Goal: Task Accomplishment & Management: Manage account settings

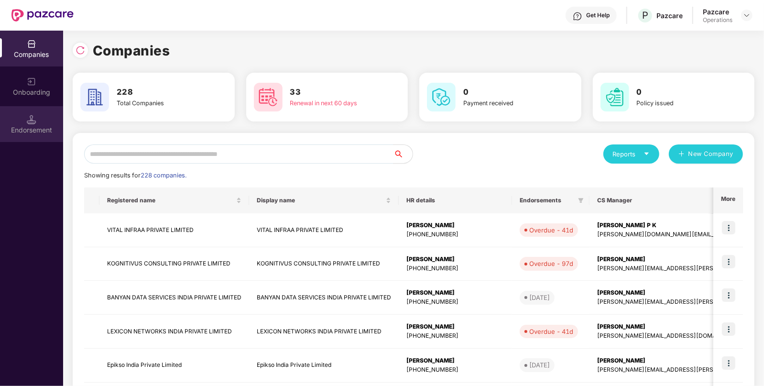
click at [43, 128] on div "Endorsement" at bounding box center [31, 130] width 63 height 10
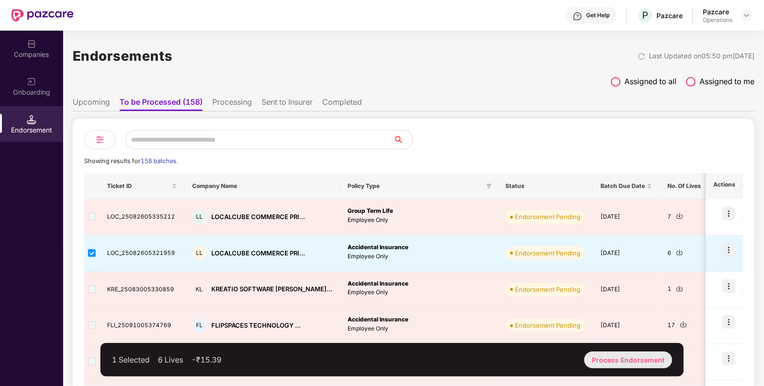
click at [615, 358] on div "Process Endorsement" at bounding box center [628, 359] width 88 height 17
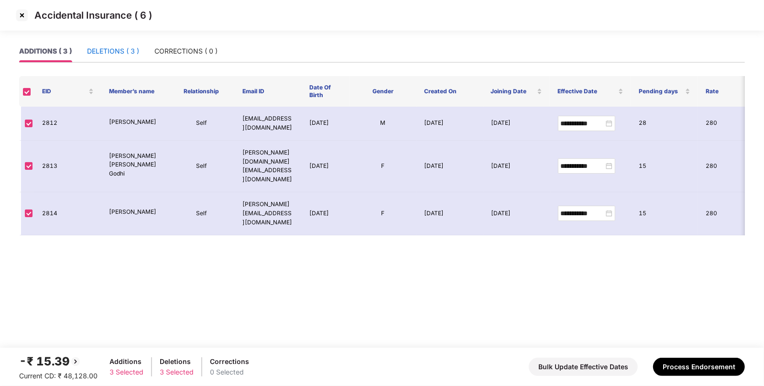
click at [124, 50] on div "DELETIONS ( 3 )" at bounding box center [113, 51] width 52 height 11
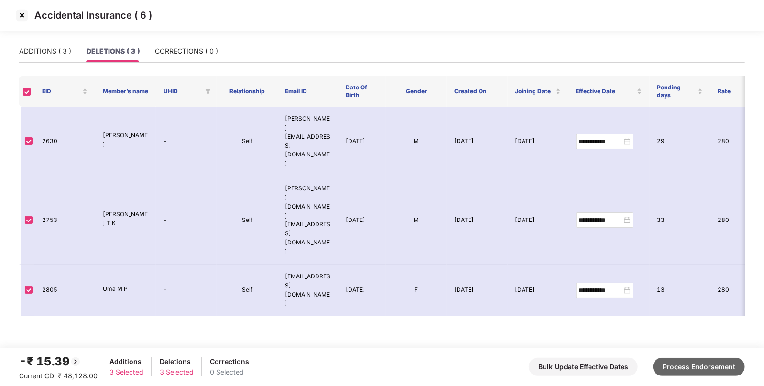
click at [717, 366] on button "Process Endorsement" at bounding box center [699, 367] width 92 height 18
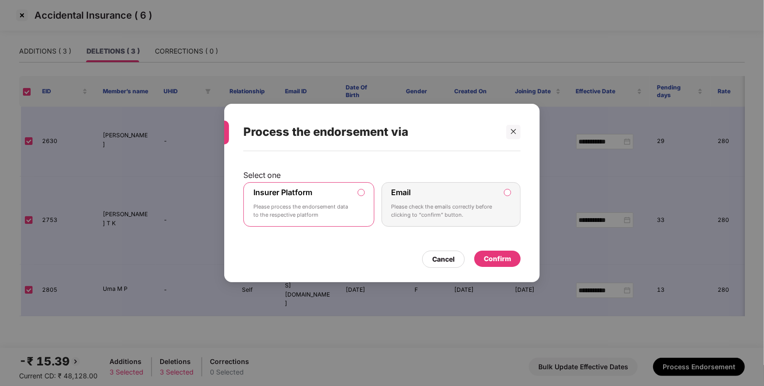
click at [489, 255] on div "Confirm" at bounding box center [497, 258] width 27 height 11
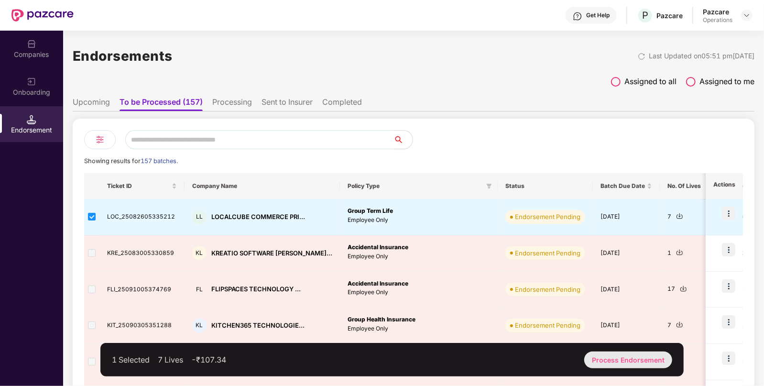
click at [634, 359] on div "Process Endorsement" at bounding box center [628, 359] width 88 height 17
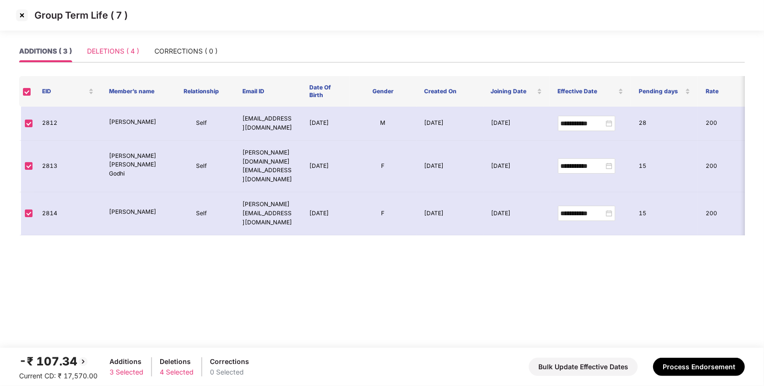
click at [109, 45] on div "DELETIONS ( 4 )" at bounding box center [113, 51] width 52 height 22
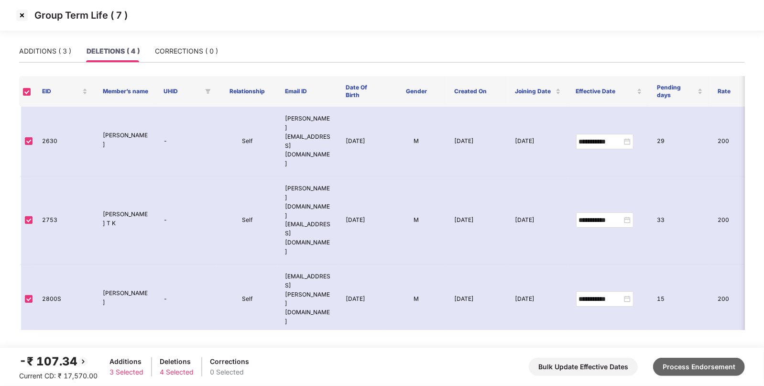
click at [702, 361] on button "Process Endorsement" at bounding box center [699, 367] width 92 height 18
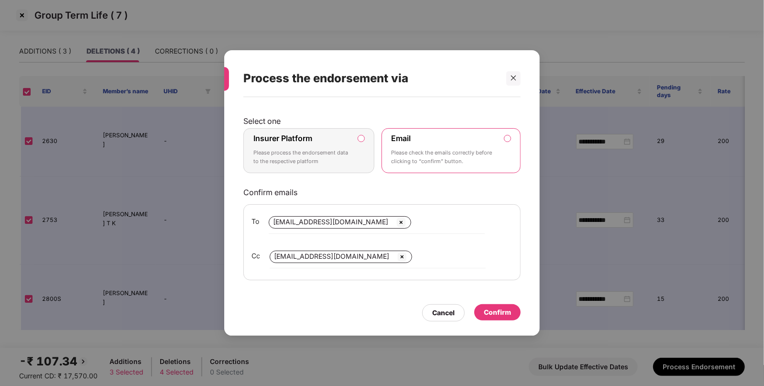
click at [361, 143] on label "Insurer Platform Please process the endorsement data to the respective platform" at bounding box center [308, 150] width 131 height 45
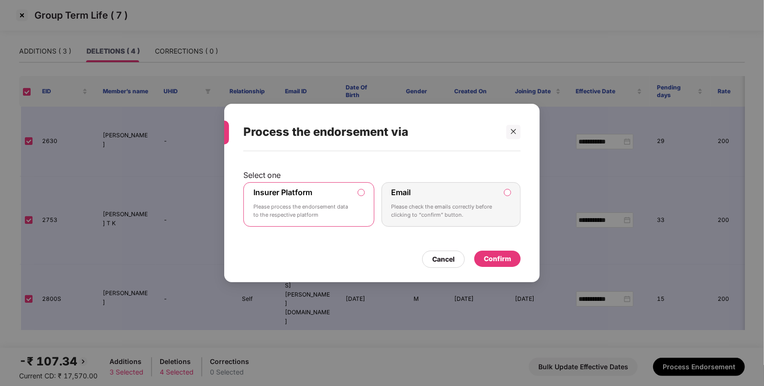
click at [488, 251] on div "Confirm" at bounding box center [497, 259] width 46 height 16
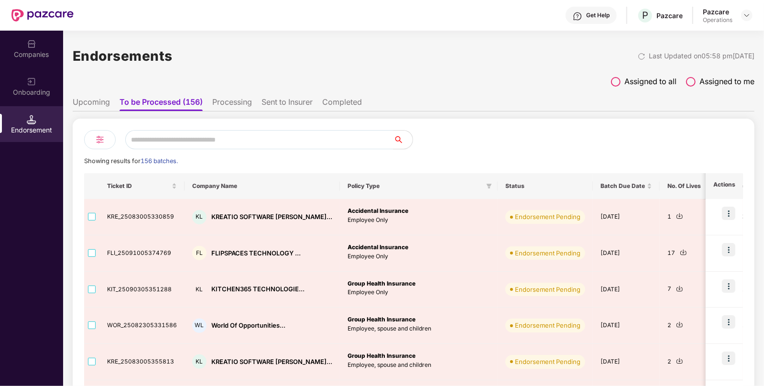
scroll to position [36, 0]
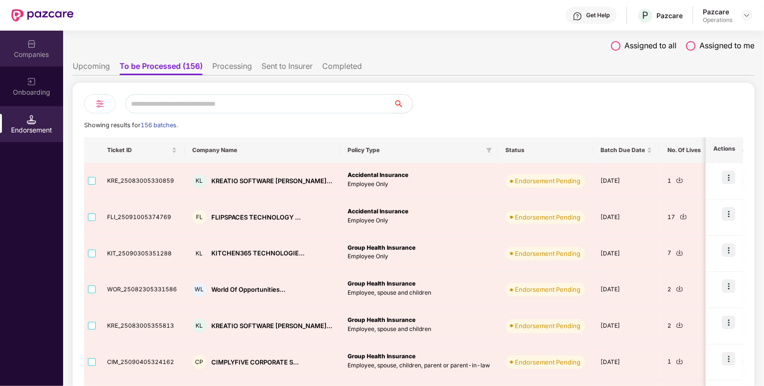
click at [22, 52] on div "Companies" at bounding box center [31, 55] width 63 height 10
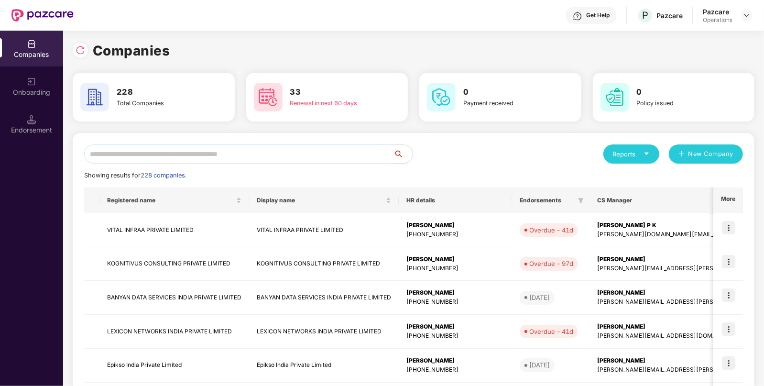
click at [155, 144] on input "text" at bounding box center [238, 153] width 309 height 19
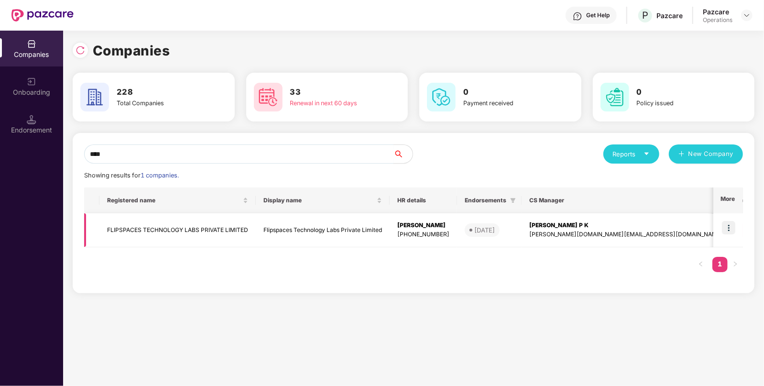
type input "****"
click at [175, 227] on td "FLIPSPACES TECHNOLOGY LABS PRIVATE LIMITED" at bounding box center [177, 230] width 156 height 34
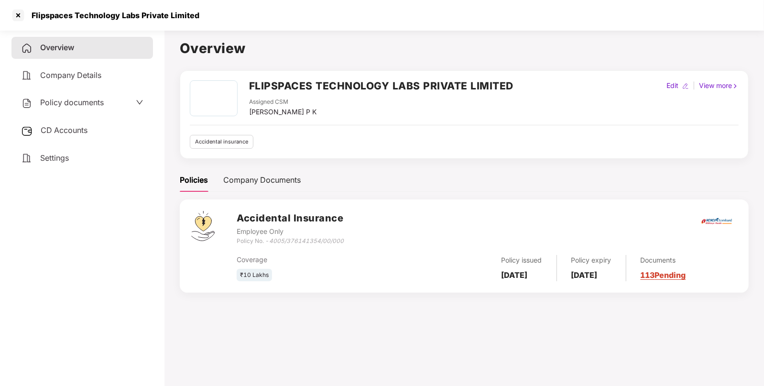
click at [277, 78] on h2 "FLIPSPACES TECHNOLOGY LABS PRIVATE LIMITED" at bounding box center [381, 86] width 264 height 16
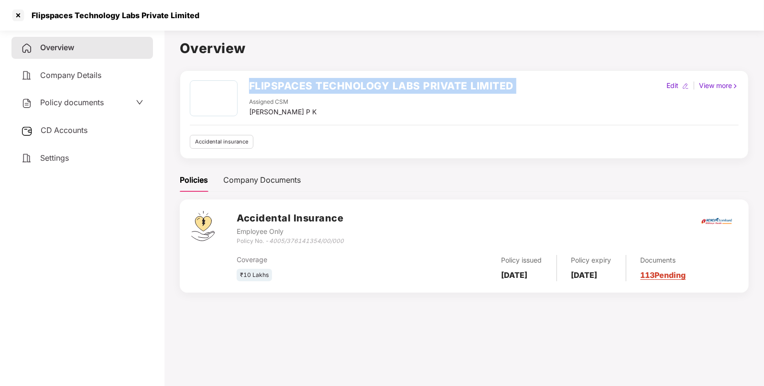
click at [277, 78] on h2 "FLIPSPACES TECHNOLOGY LABS PRIVATE LIMITED" at bounding box center [381, 86] width 264 height 16
copy h2 "FLIPSPACES TECHNOLOGY LABS PRIVATE LIMITED"
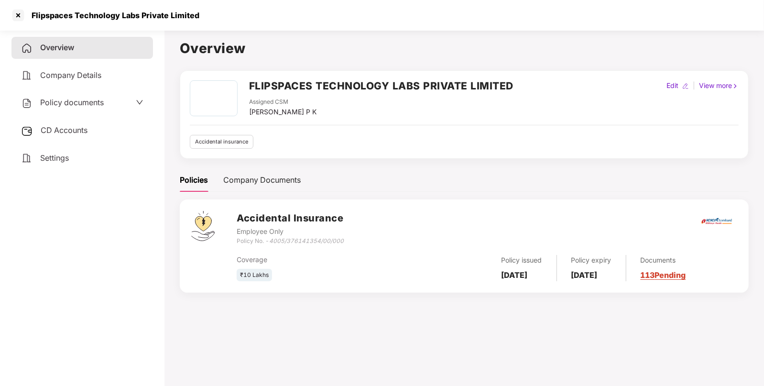
click at [82, 103] on span "Policy documents" at bounding box center [72, 103] width 64 height 10
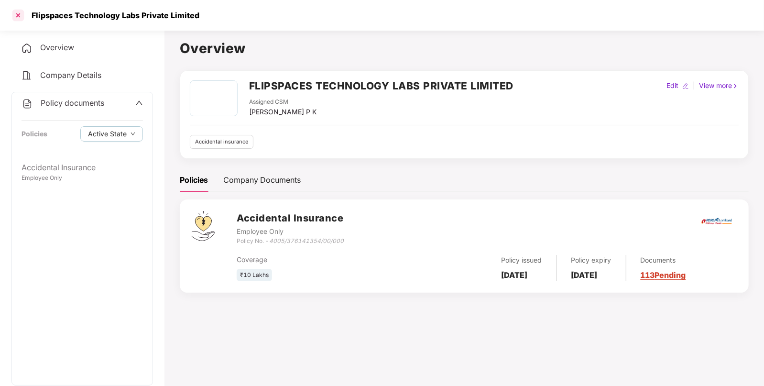
click at [23, 15] on div at bounding box center [18, 15] width 15 height 15
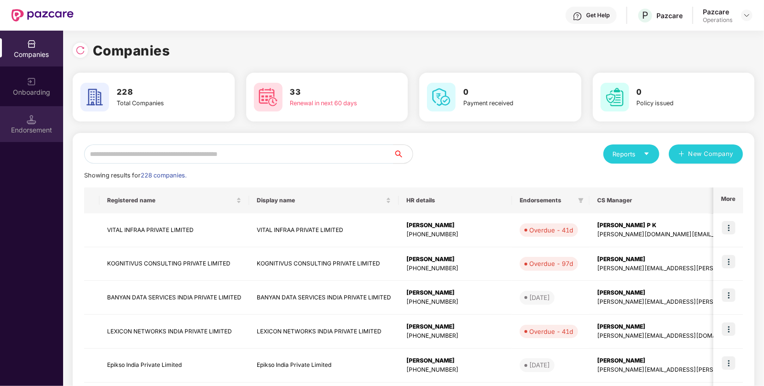
click at [30, 121] on img at bounding box center [32, 120] width 10 height 10
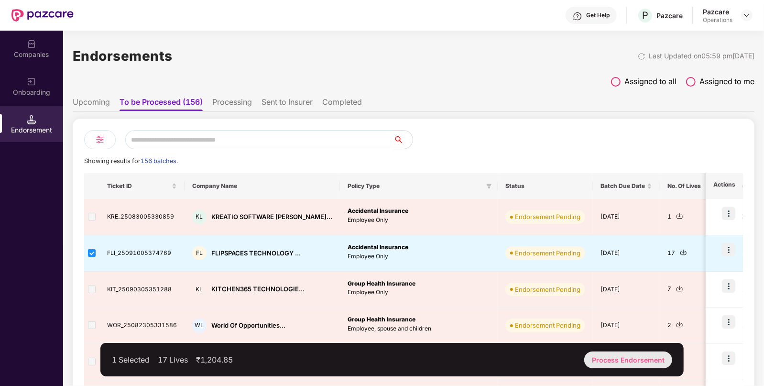
click at [614, 360] on div "Process Endorsement" at bounding box center [628, 359] width 88 height 17
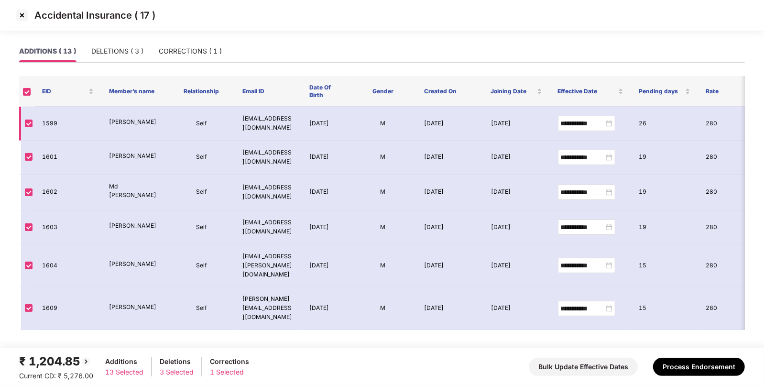
scroll to position [187, 0]
click at [19, 16] on img at bounding box center [21, 15] width 15 height 15
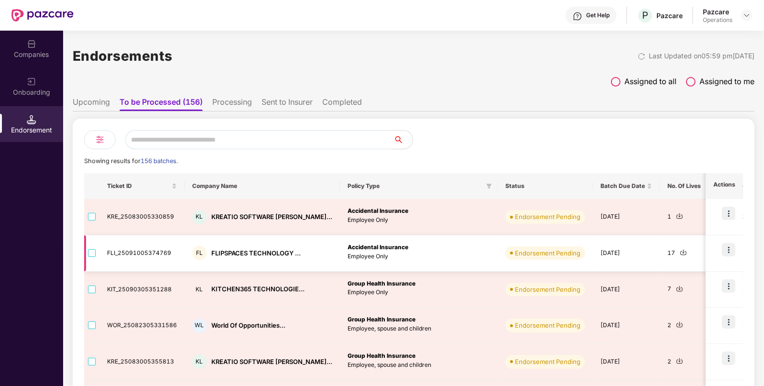
click at [680, 250] on img at bounding box center [683, 252] width 7 height 7
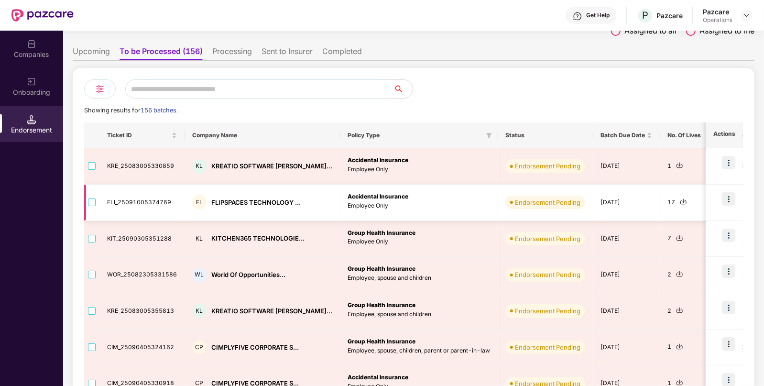
scroll to position [47, 0]
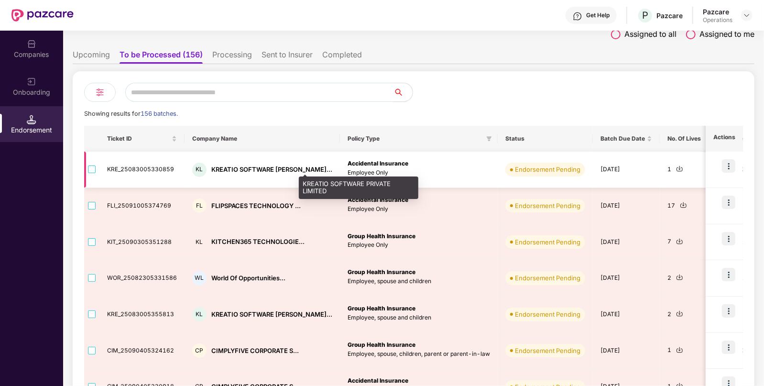
click at [262, 168] on div "KREATIO SOFTWARE [PERSON_NAME]..." at bounding box center [271, 169] width 121 height 9
copy div "KREATIO SOFTWARE [PERSON_NAME]..."
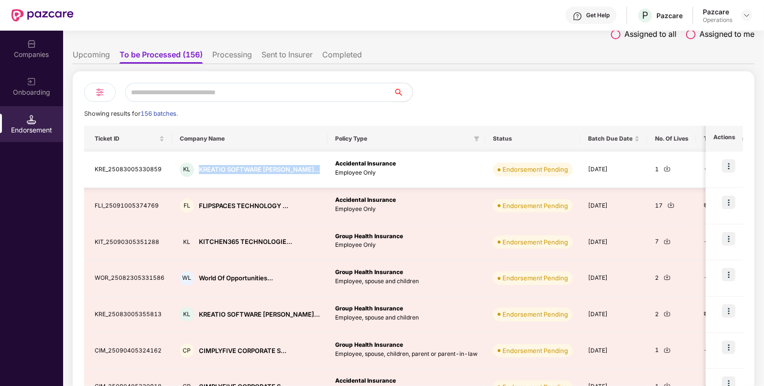
scroll to position [0, 0]
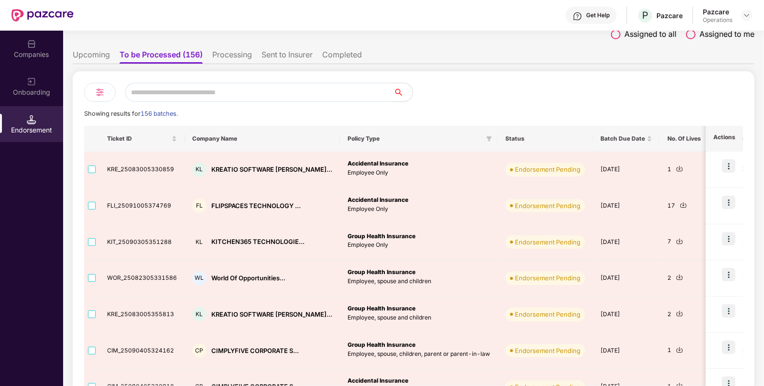
click at [41, 50] on div "Companies" at bounding box center [31, 55] width 63 height 10
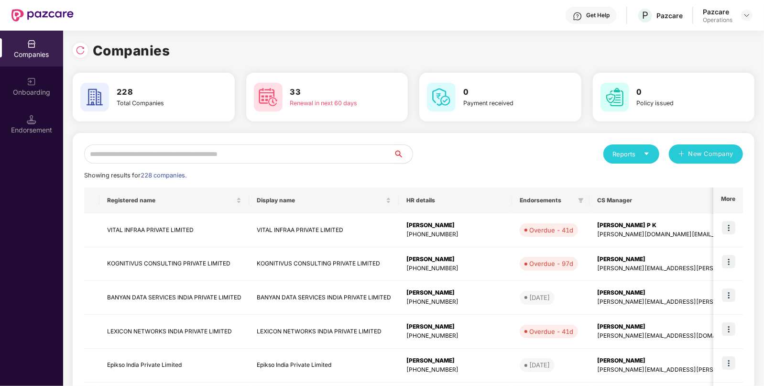
click at [33, 120] on img at bounding box center [32, 120] width 10 height 10
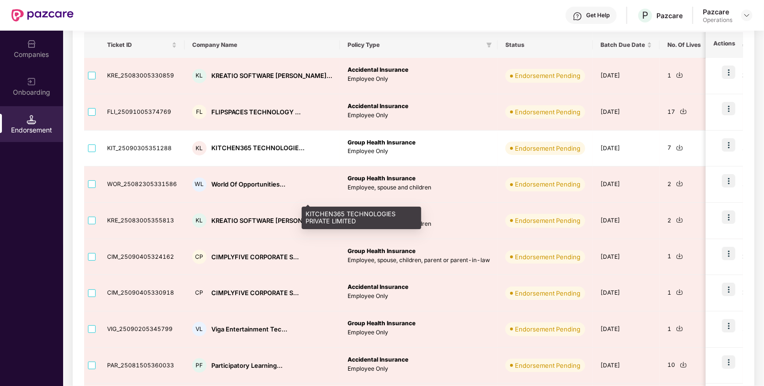
scroll to position [144, 0]
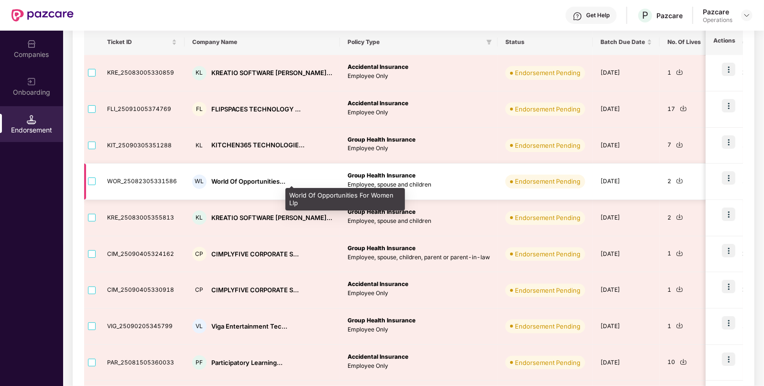
click at [242, 177] on div "World Of Opportunities..." at bounding box center [248, 181] width 74 height 9
copy div "World Of Opportunities..."
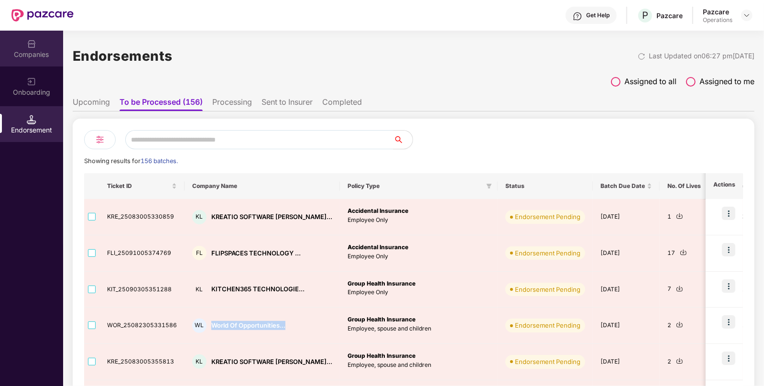
click at [28, 45] on img at bounding box center [32, 44] width 10 height 10
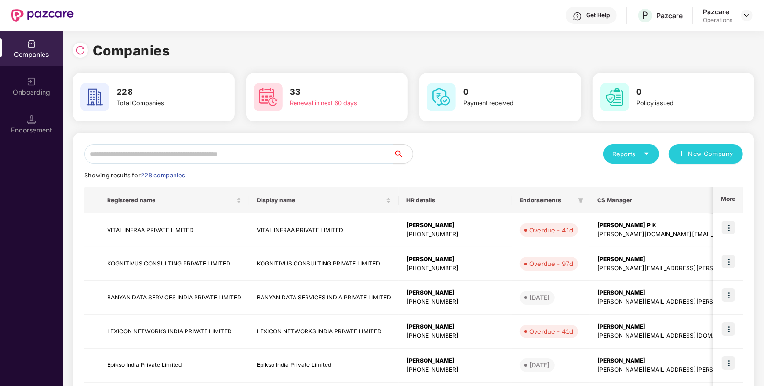
paste input "**********"
click at [184, 157] on input "text" at bounding box center [238, 153] width 309 height 19
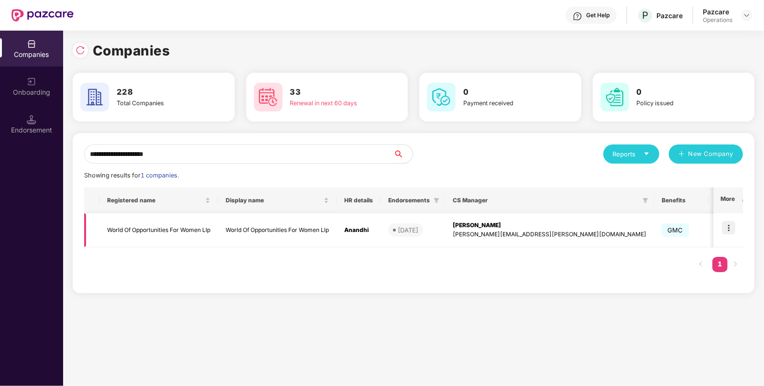
type input "**********"
click at [730, 227] on img at bounding box center [728, 227] width 13 height 13
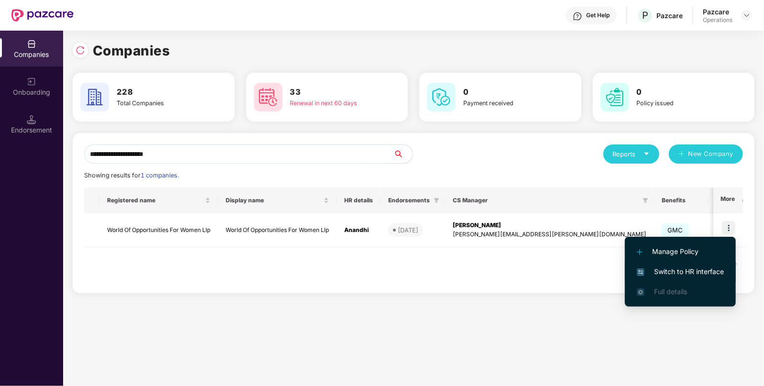
click at [692, 267] on span "Switch to HR interface" at bounding box center [680, 271] width 87 height 11
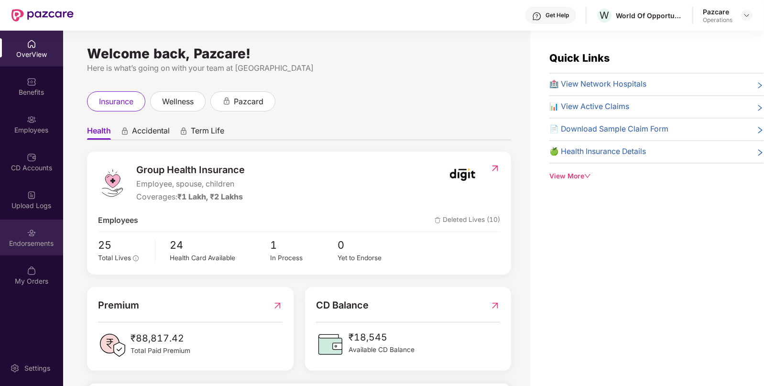
click at [37, 242] on div "Endorsements" at bounding box center [31, 244] width 63 height 10
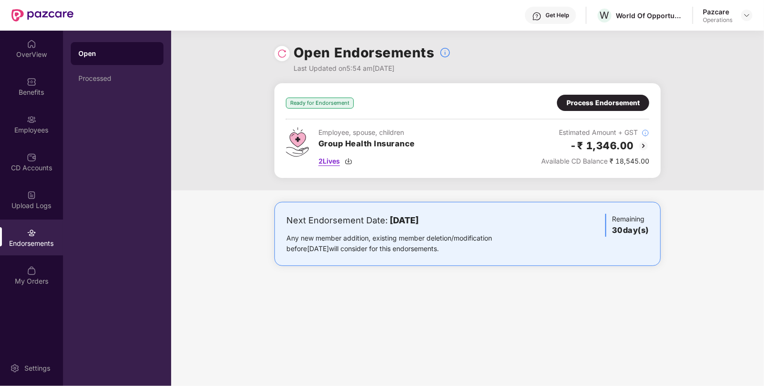
click at [349, 158] on img at bounding box center [349, 161] width 8 height 8
click at [594, 98] on div "Process Endorsement" at bounding box center [603, 103] width 73 height 11
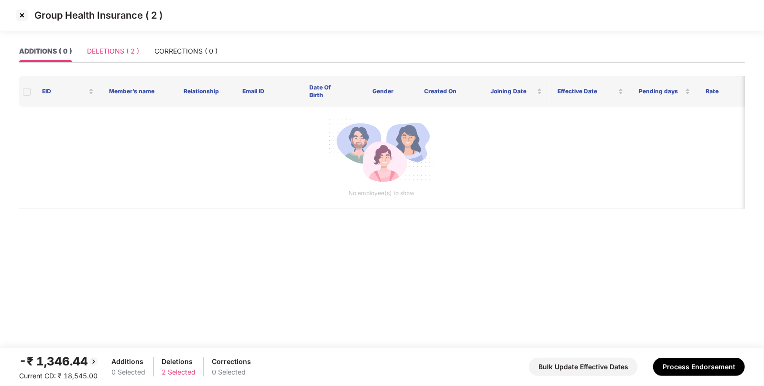
click at [106, 56] on div "DELETIONS ( 2 )" at bounding box center [113, 51] width 52 height 22
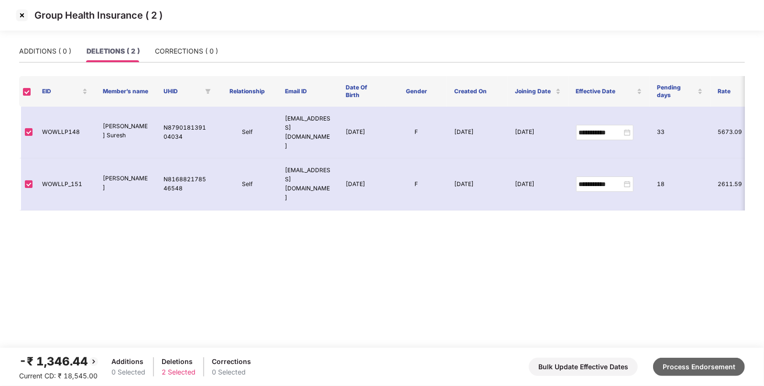
click at [698, 362] on button "Process Endorsement" at bounding box center [699, 367] width 92 height 18
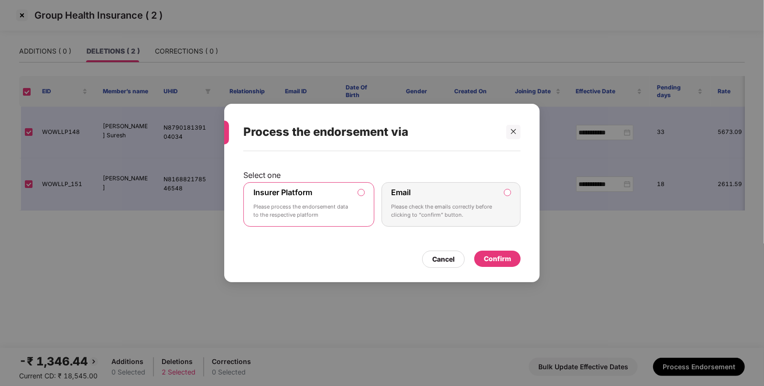
click at [493, 262] on div "Confirm" at bounding box center [497, 258] width 27 height 11
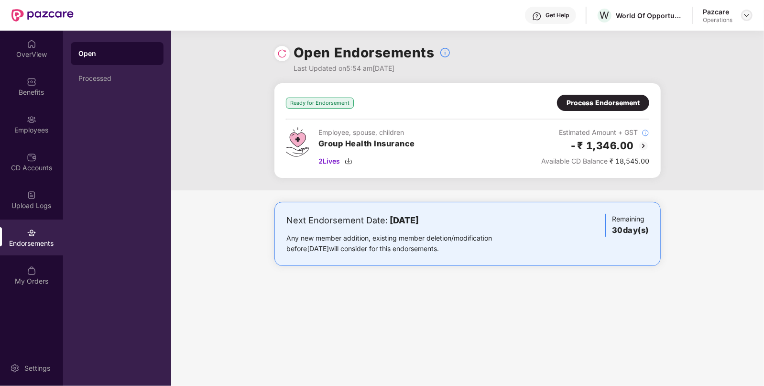
click at [748, 14] on img at bounding box center [747, 15] width 8 height 8
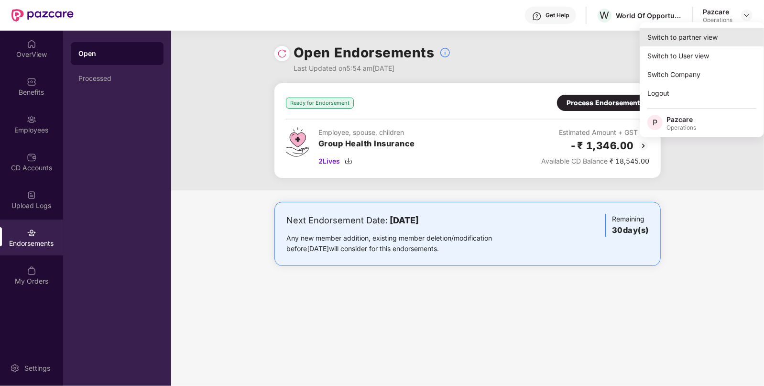
click at [669, 29] on div "Switch to partner view" at bounding box center [702, 37] width 124 height 19
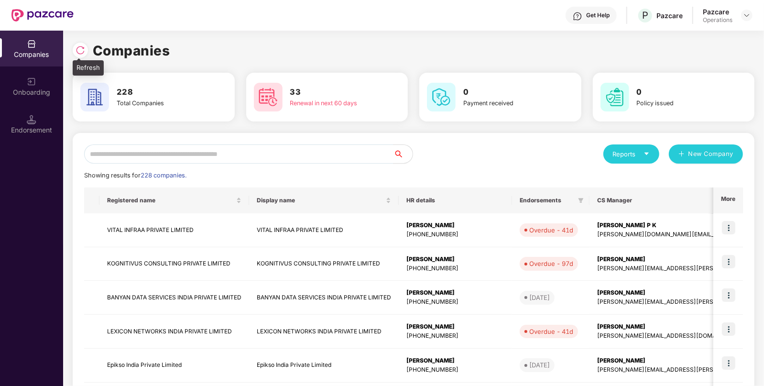
click at [81, 49] on img at bounding box center [81, 50] width 10 height 10
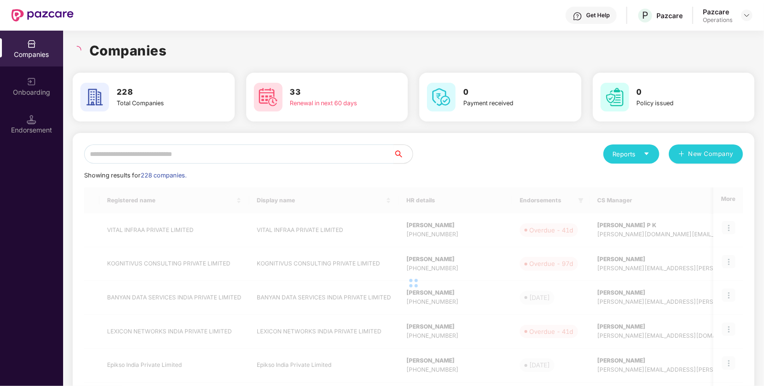
click at [128, 151] on input "text" at bounding box center [238, 153] width 309 height 19
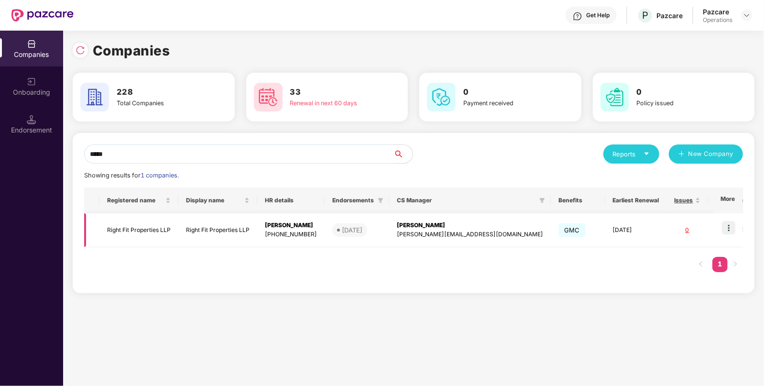
type input "*****"
click at [139, 232] on td "Right Fit Properties LLP" at bounding box center [138, 230] width 79 height 34
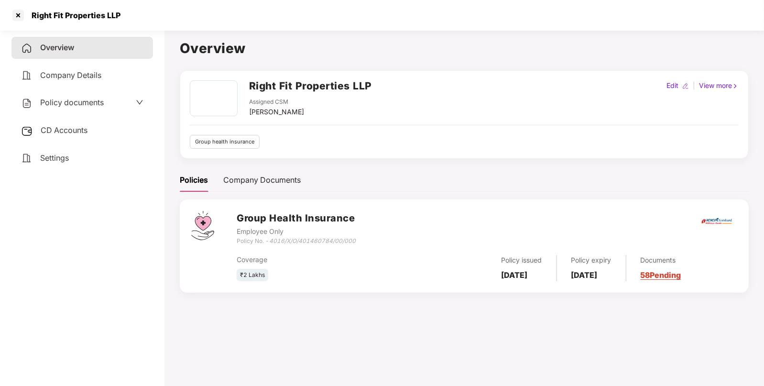
click at [75, 127] on span "CD Accounts" at bounding box center [64, 130] width 47 height 10
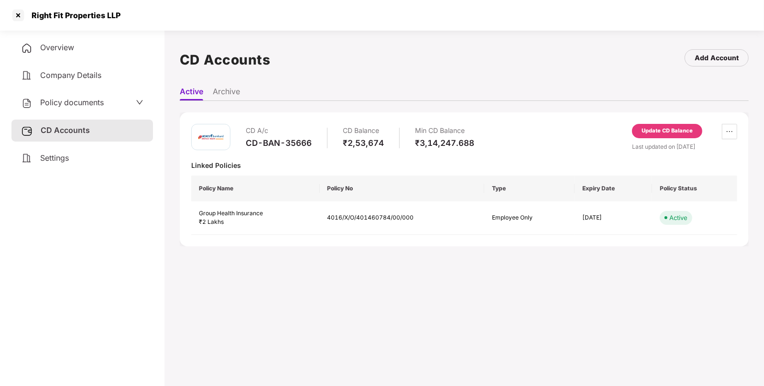
click at [272, 141] on div "CD-BAN-35666" at bounding box center [279, 143] width 66 height 11
copy div "CD-BAN-35666"
click at [19, 16] on div at bounding box center [18, 15] width 15 height 15
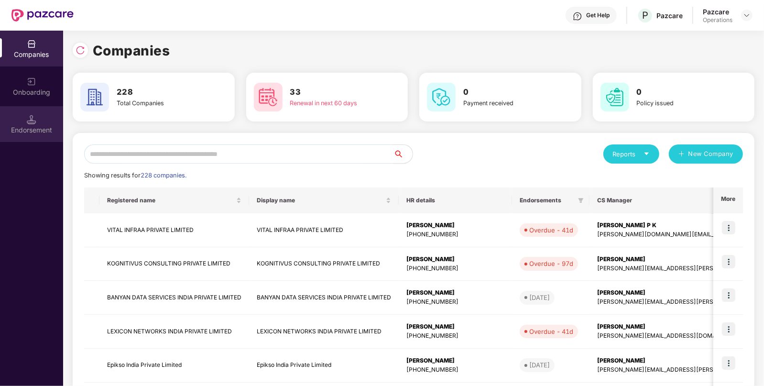
click at [50, 132] on div "Endorsement" at bounding box center [31, 130] width 63 height 10
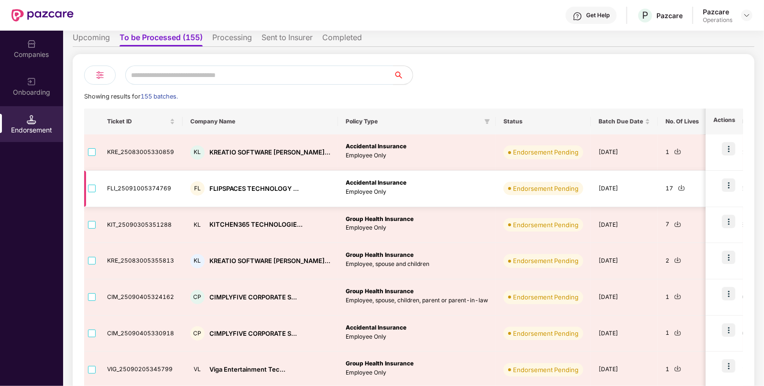
scroll to position [67, 0]
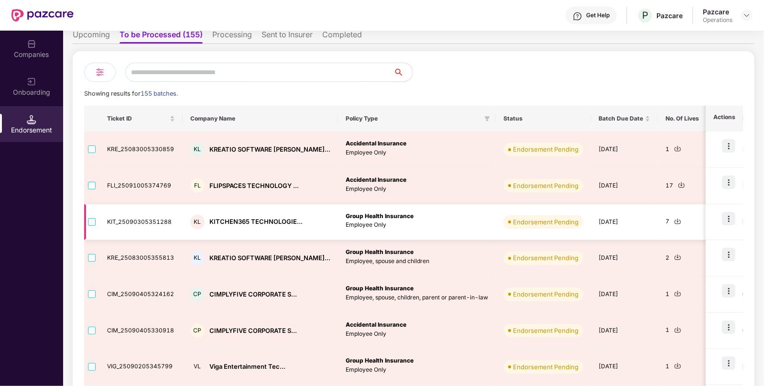
click at [674, 218] on img at bounding box center [677, 221] width 7 height 7
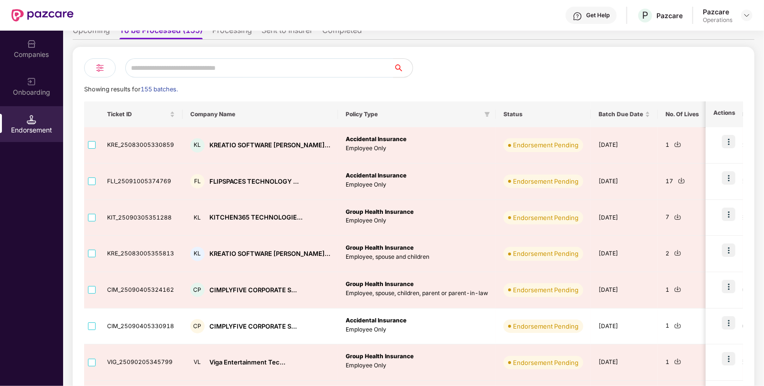
scroll to position [71, 0]
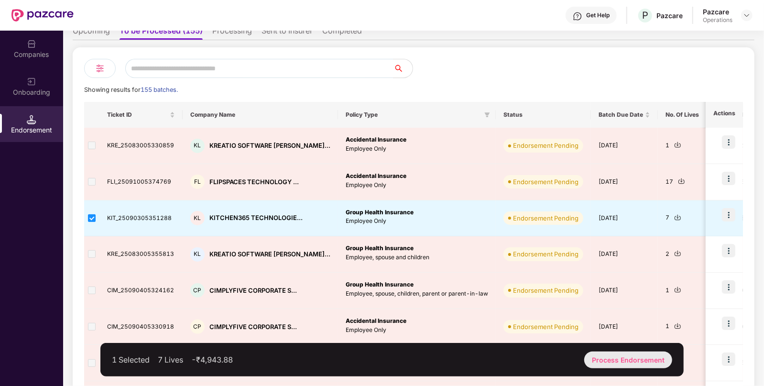
click at [601, 362] on div "Process Endorsement" at bounding box center [628, 359] width 88 height 17
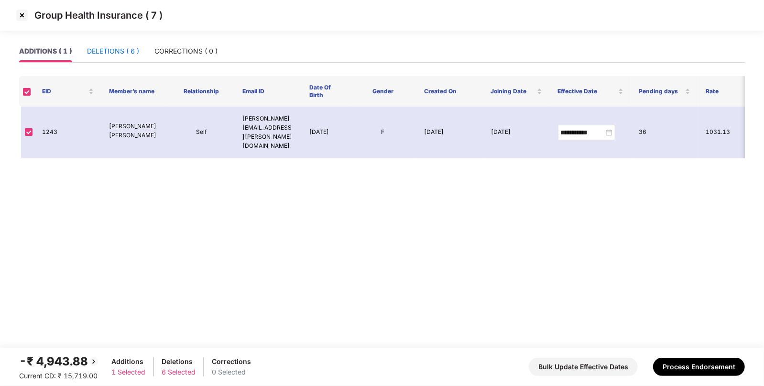
click at [120, 55] on div "DELETIONS ( 6 )" at bounding box center [113, 51] width 52 height 11
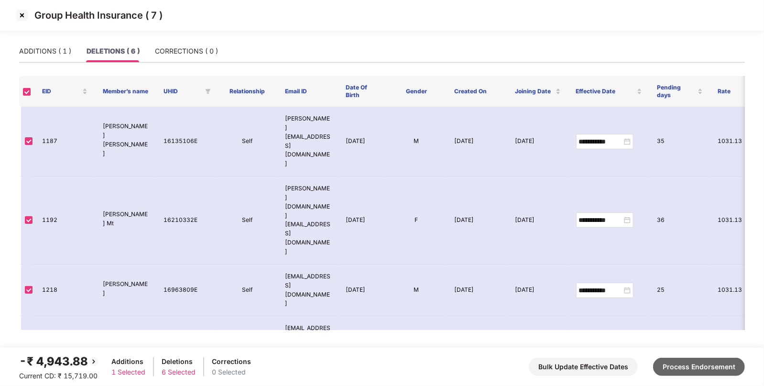
click at [693, 367] on button "Process Endorsement" at bounding box center [699, 367] width 92 height 18
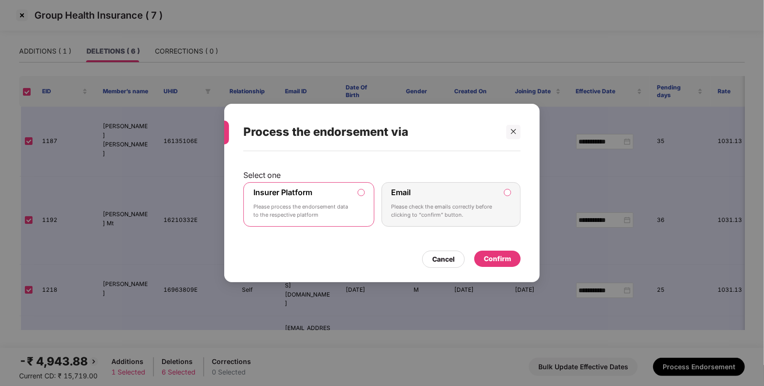
click at [495, 261] on div "Confirm" at bounding box center [497, 258] width 27 height 11
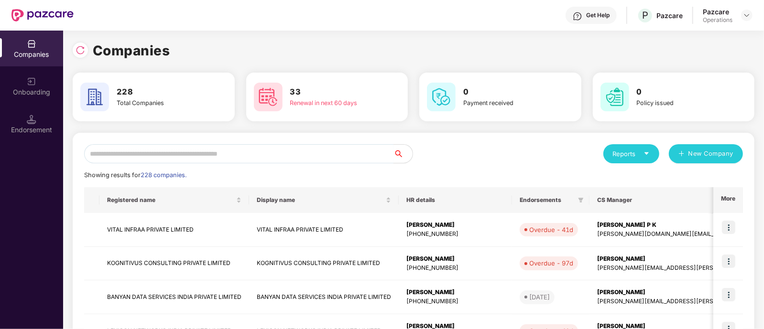
paste input "**********"
click at [184, 152] on input "**********" at bounding box center [238, 153] width 309 height 19
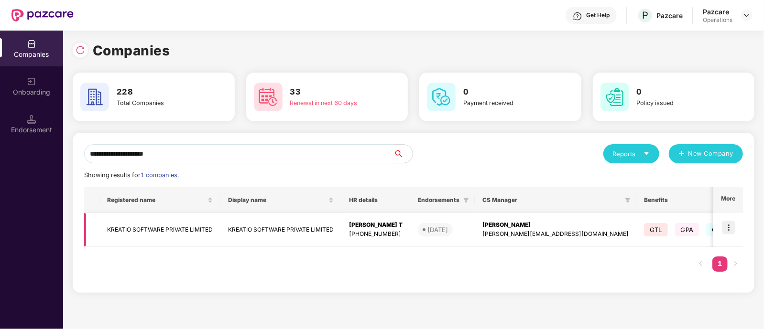
type input "**********"
click at [138, 221] on td "KREATIO SOFTWARE PRIVATE LIMITED" at bounding box center [159, 230] width 121 height 34
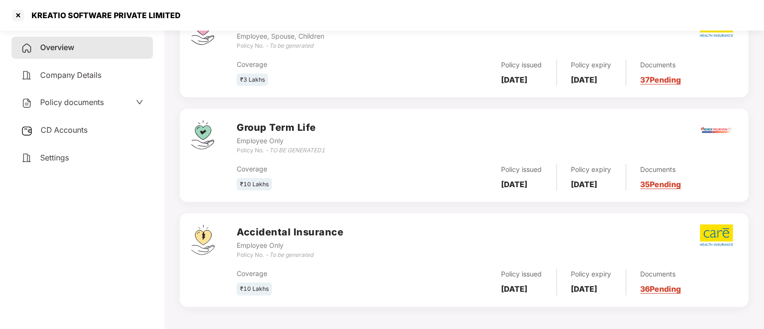
scroll to position [191, 0]
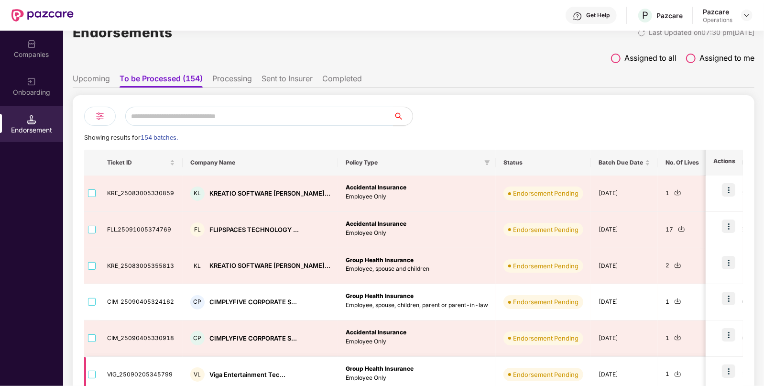
scroll to position [22, 0]
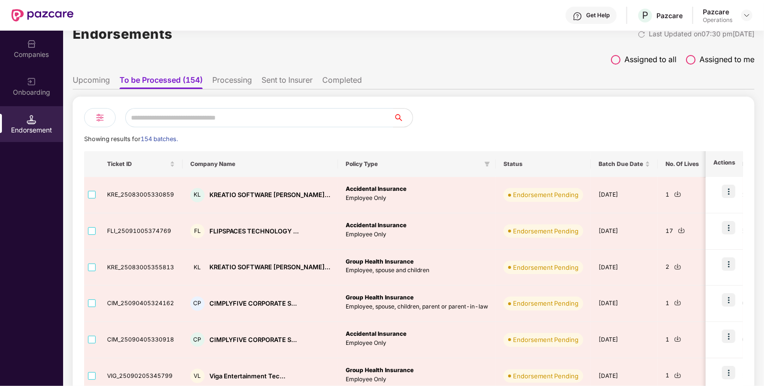
click at [38, 53] on div "Companies" at bounding box center [31, 55] width 63 height 10
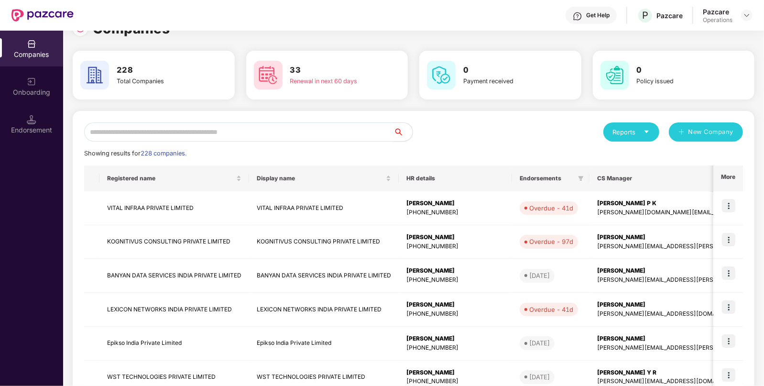
scroll to position [0, 0]
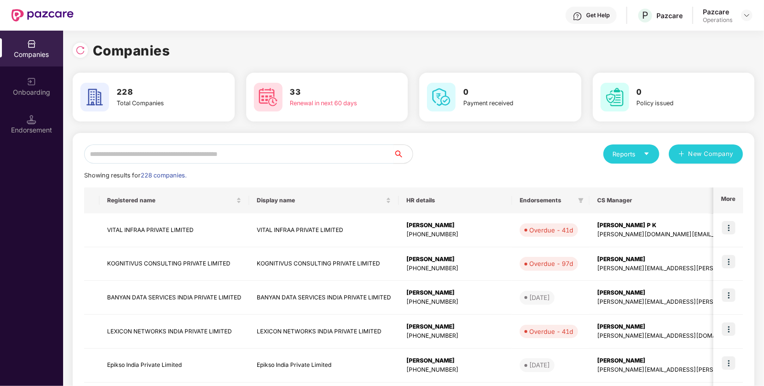
click at [211, 154] on input "text" at bounding box center [238, 153] width 309 height 19
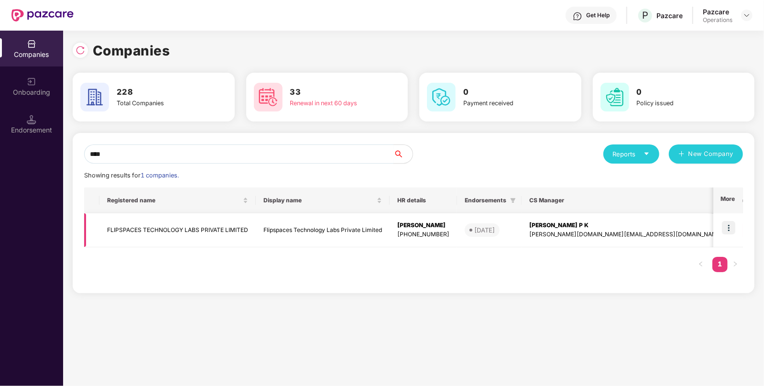
type input "****"
click at [158, 222] on td "FLIPSPACES TECHNOLOGY LABS PRIVATE LIMITED" at bounding box center [177, 230] width 156 height 34
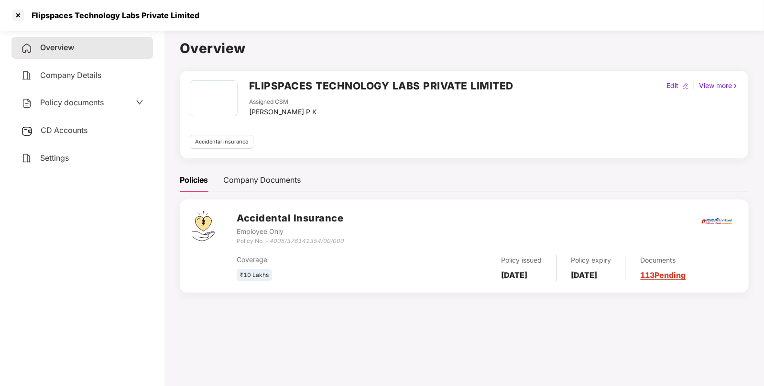
click at [296, 241] on icon "4005/376141354/00/000" at bounding box center [306, 240] width 75 height 7
drag, startPoint x: 273, startPoint y: 240, endPoint x: 340, endPoint y: 240, distance: 67.4
click at [340, 240] on icon "4005/376141354/00/000" at bounding box center [306, 240] width 75 height 7
click at [272, 241] on icon "4005/376141354/00/000" at bounding box center [306, 240] width 75 height 7
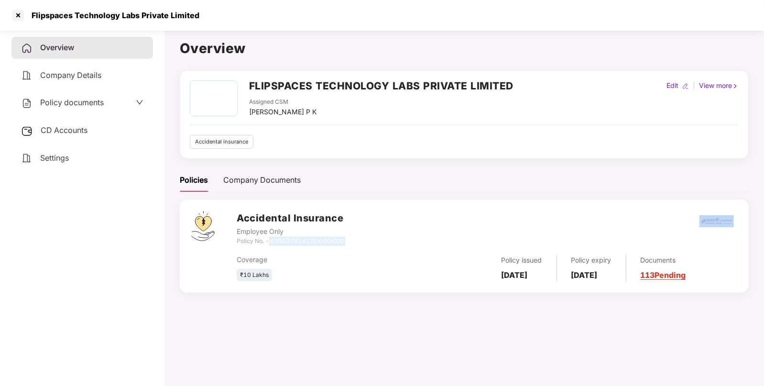
drag, startPoint x: 272, startPoint y: 241, endPoint x: 356, endPoint y: 238, distance: 84.7
click at [356, 238] on div "Accidental Insurance Employee Only Policy No. - 4005/376141354/00/000" at bounding box center [487, 228] width 501 height 34
copy icon "4005/376141354/00/000"
click at [17, 13] on div at bounding box center [18, 15] width 15 height 15
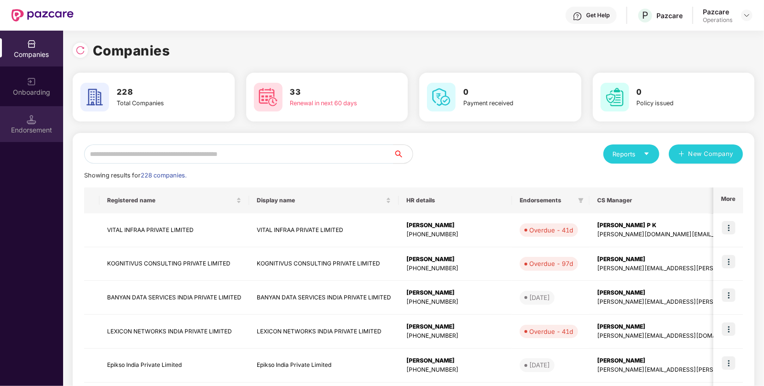
click at [26, 118] on div "Endorsement" at bounding box center [31, 124] width 63 height 36
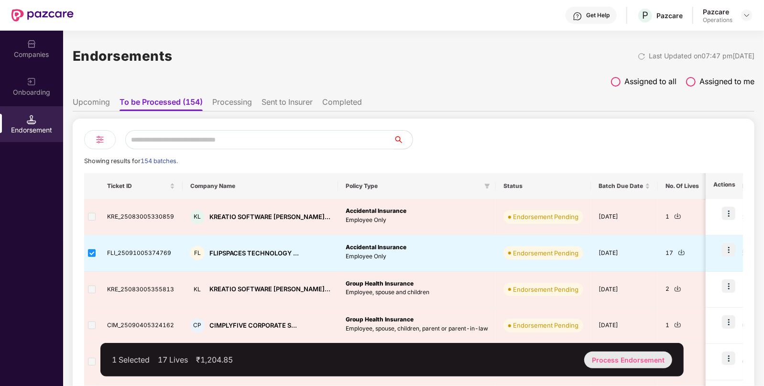
click at [621, 355] on div "Process Endorsement" at bounding box center [628, 359] width 88 height 17
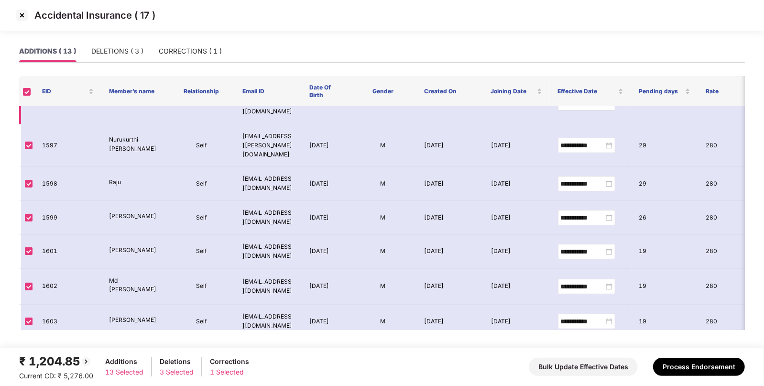
scroll to position [95, 0]
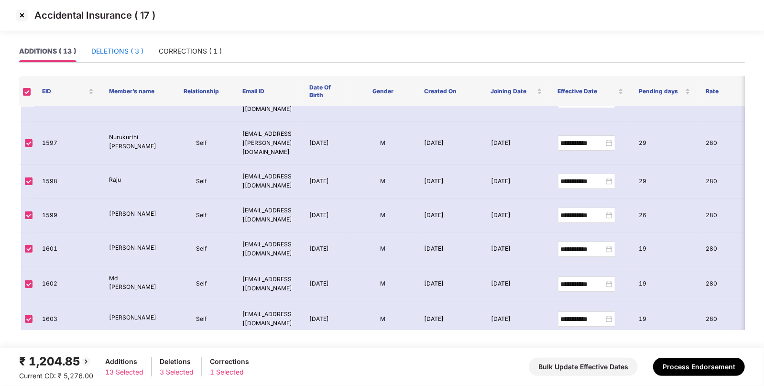
click at [122, 48] on div "DELETIONS ( 3 )" at bounding box center [117, 51] width 52 height 11
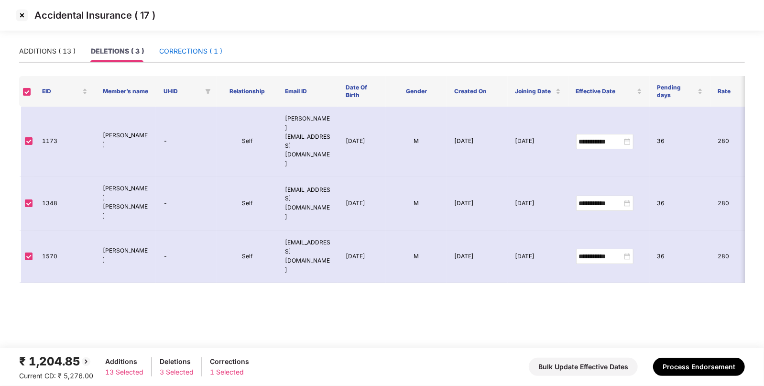
click at [189, 52] on div "CORRECTIONS ( 1 )" at bounding box center [190, 51] width 63 height 11
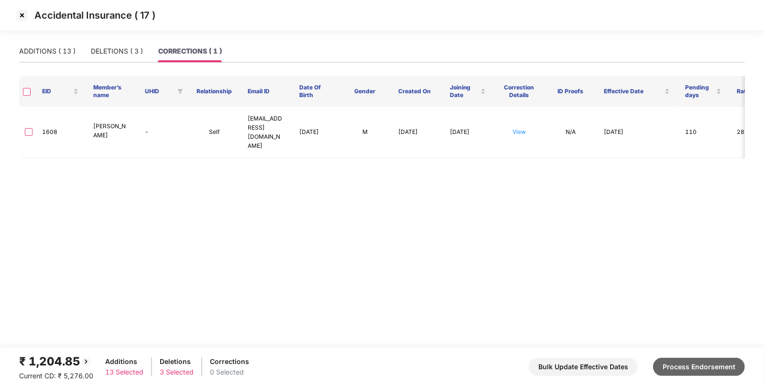
click at [689, 365] on button "Process Endorsement" at bounding box center [699, 367] width 92 height 18
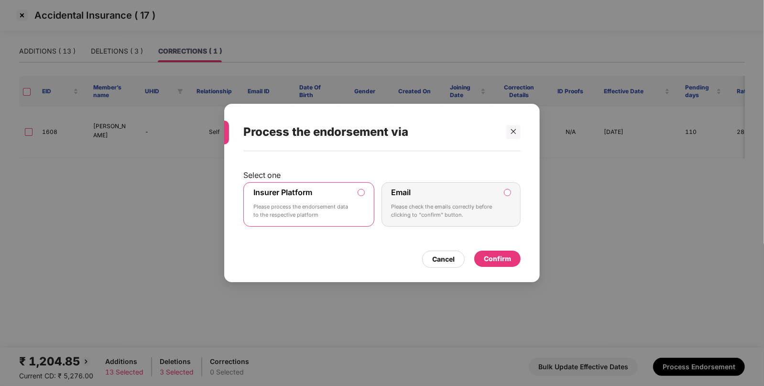
click at [495, 257] on div "Confirm" at bounding box center [497, 258] width 27 height 11
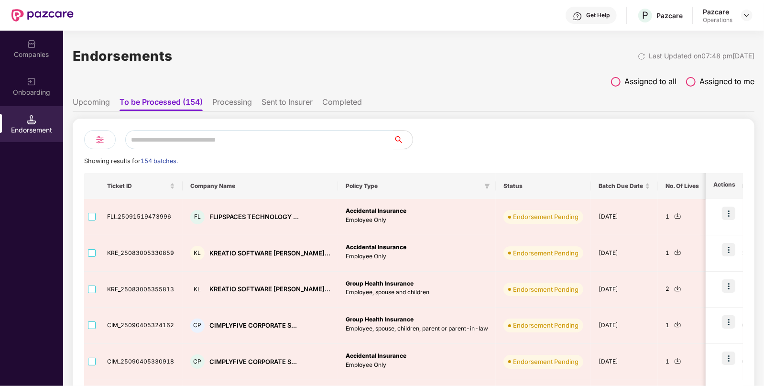
click at [36, 64] on div "Companies" at bounding box center [31, 49] width 63 height 36
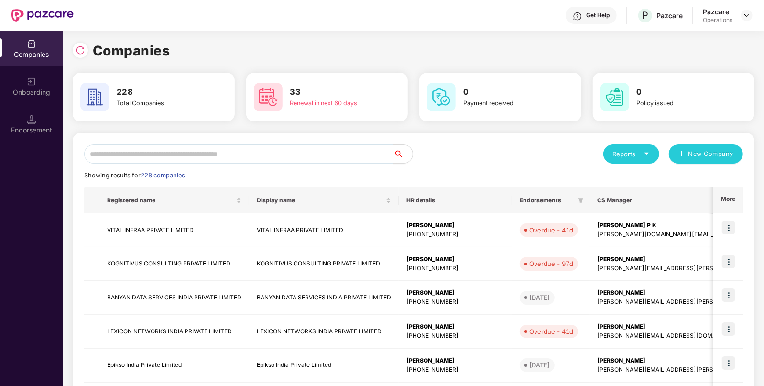
click at [232, 148] on input "text" at bounding box center [238, 153] width 309 height 19
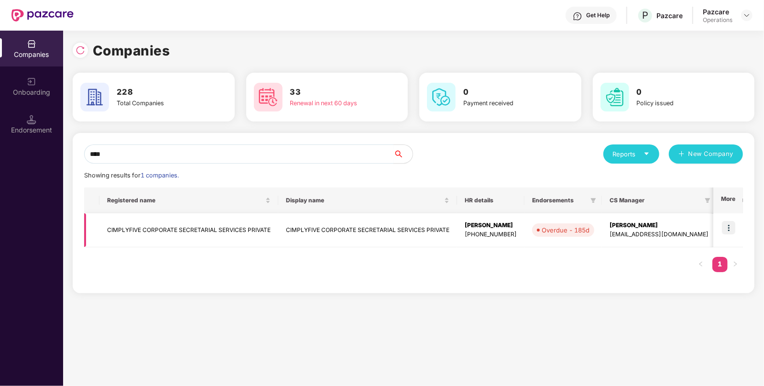
type input "****"
click at [169, 223] on td "CIMPLYFIVE CORPORATE SECRETARIAL SERVICES PRIVATE" at bounding box center [188, 230] width 179 height 34
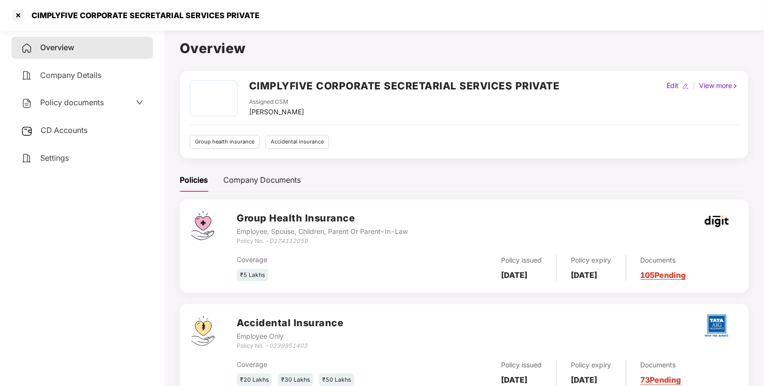
click at [76, 99] on span "Policy documents" at bounding box center [72, 103] width 64 height 10
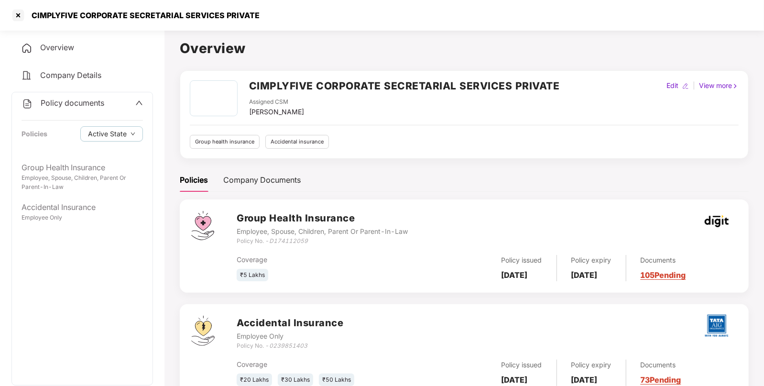
scroll to position [33, 0]
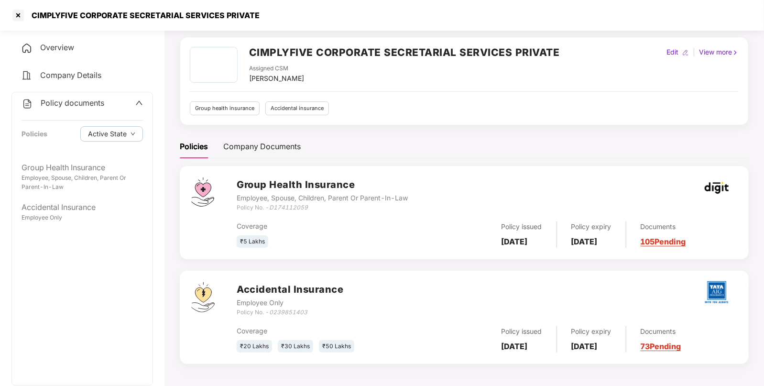
click at [288, 49] on h2 "CIMPLYFIVE CORPORATE SECRETARIAL SERVICES PRIVATE" at bounding box center [404, 52] width 311 height 16
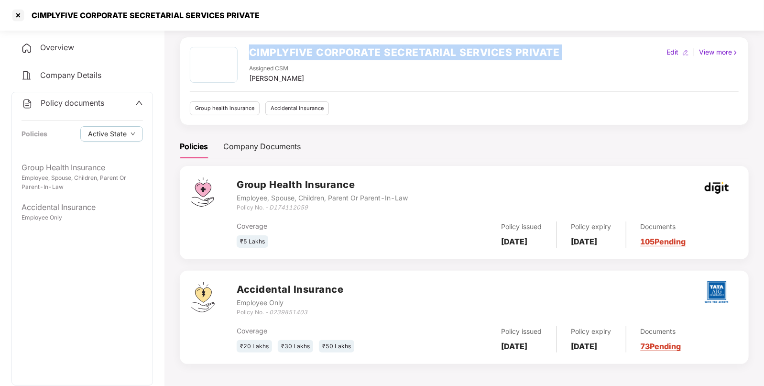
click at [288, 49] on h2 "CIMPLYFIVE CORPORATE SECRETARIAL SERVICES PRIVATE" at bounding box center [404, 52] width 311 height 16
copy h2 "CIMPLYFIVE CORPORATE SECRETARIAL SERVICES PRIVATE"
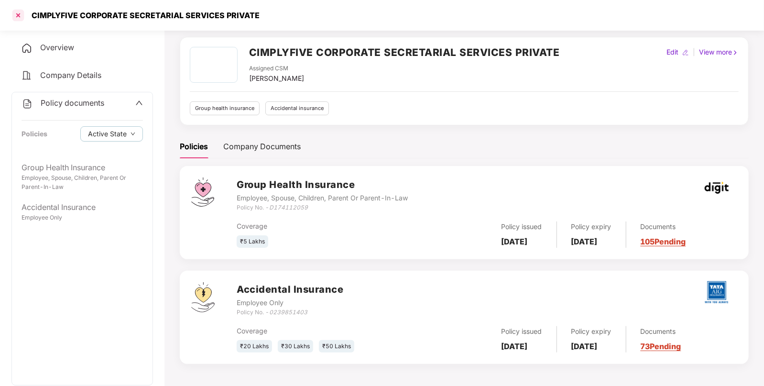
click at [22, 12] on div at bounding box center [18, 15] width 15 height 15
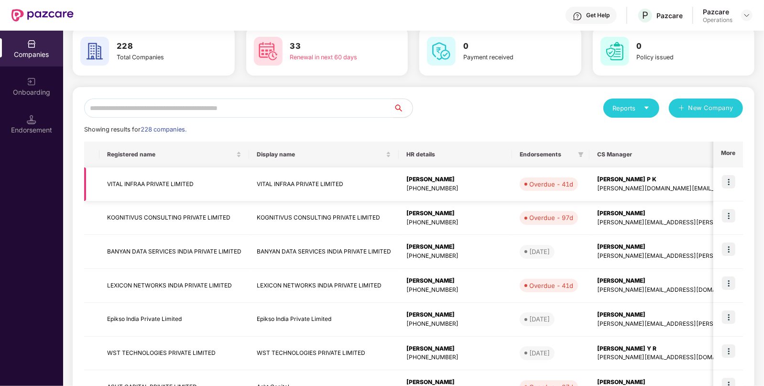
scroll to position [45, 0]
click at [16, 115] on div "Endorsement" at bounding box center [31, 124] width 63 height 36
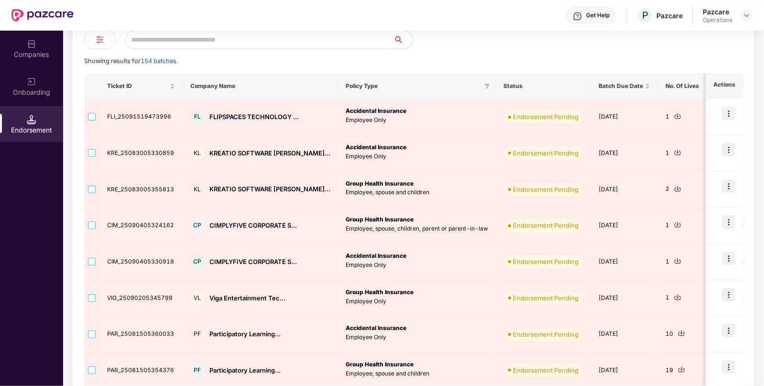
scroll to position [101, 0]
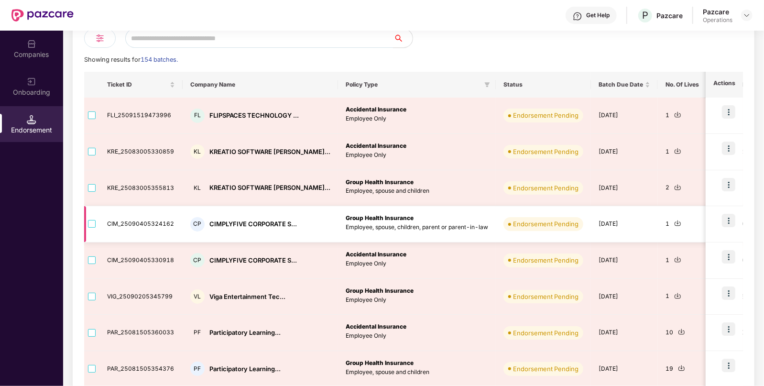
click at [674, 223] on img at bounding box center [677, 222] width 7 height 7
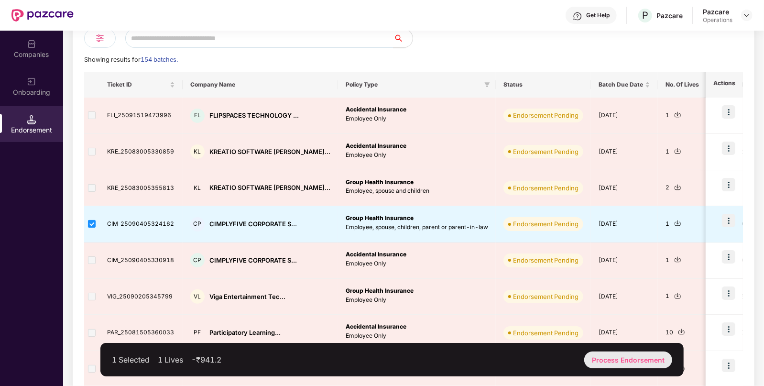
click at [612, 361] on div "Process Endorsement" at bounding box center [628, 359] width 88 height 17
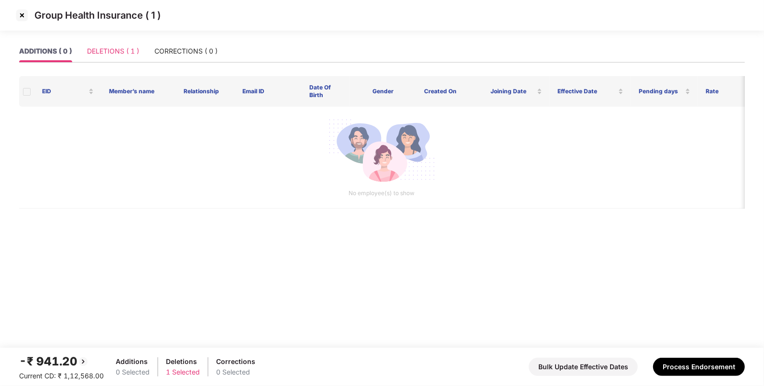
click at [108, 57] on div "DELETIONS ( 1 )" at bounding box center [113, 51] width 52 height 22
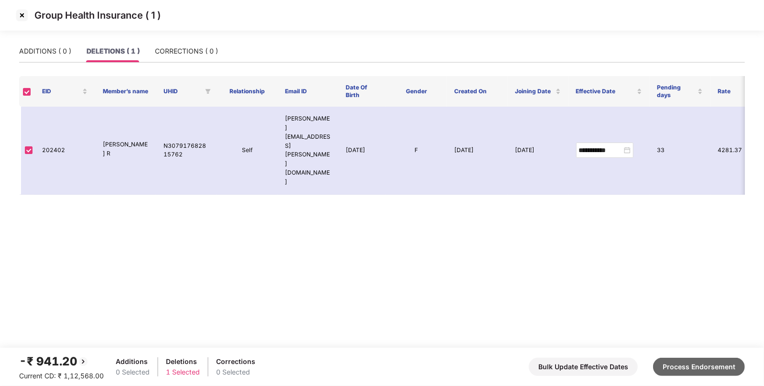
click at [684, 365] on button "Process Endorsement" at bounding box center [699, 367] width 92 height 18
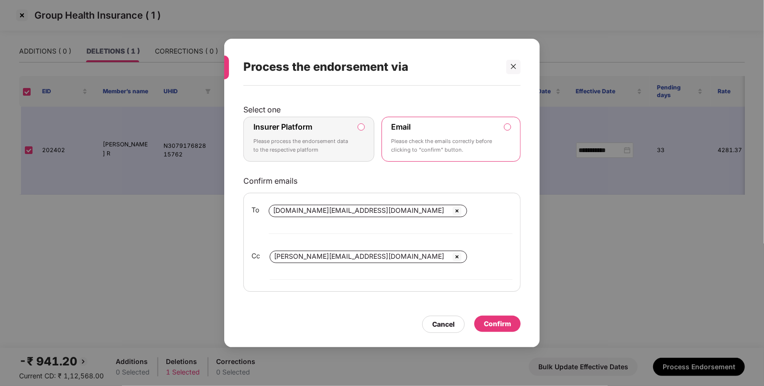
click at [360, 143] on label "Insurer Platform Please process the endorsement data to the respective platform" at bounding box center [308, 139] width 131 height 45
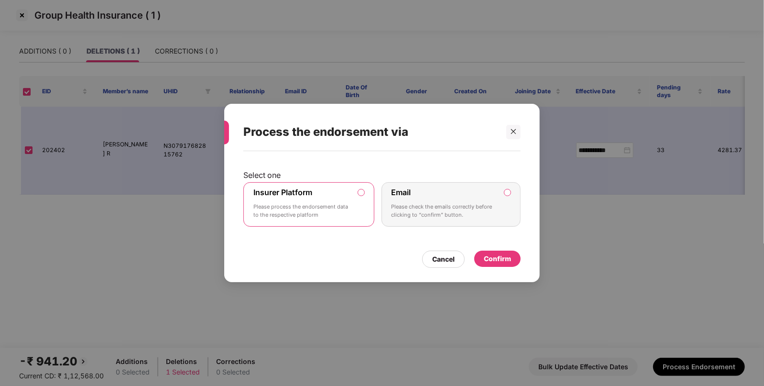
click at [492, 254] on div "Confirm" at bounding box center [497, 258] width 27 height 11
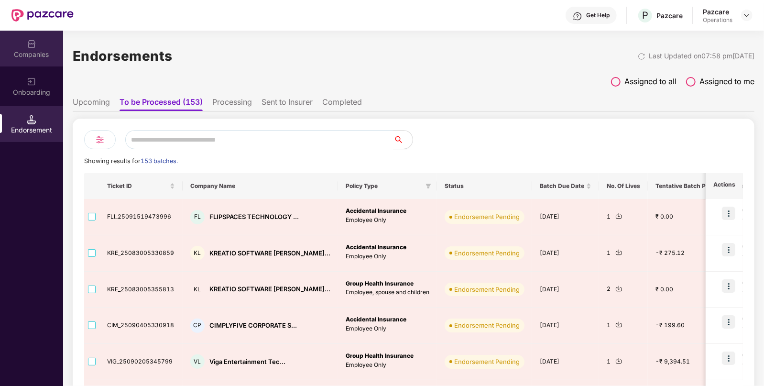
click at [23, 43] on div "Companies" at bounding box center [31, 49] width 63 height 36
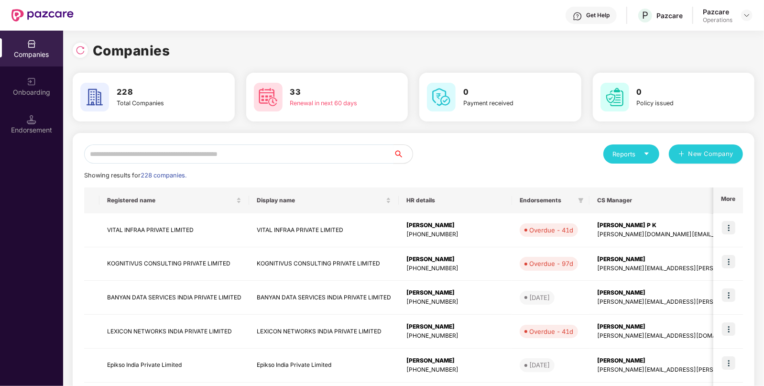
click at [159, 149] on input "text" at bounding box center [238, 153] width 309 height 19
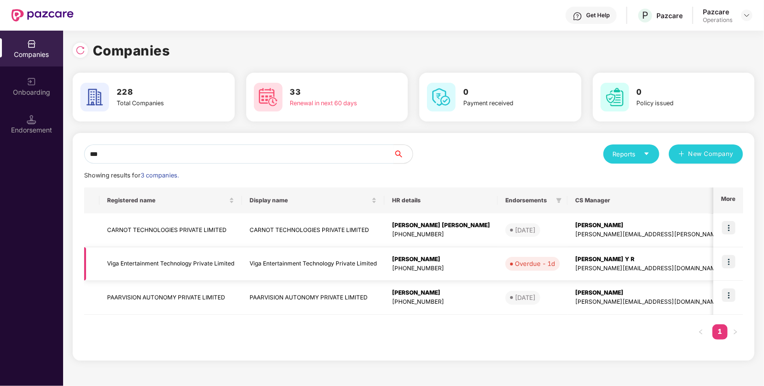
type input "***"
click at [172, 260] on td "Viga Entertainment Technology Private Limited" at bounding box center [170, 264] width 142 height 34
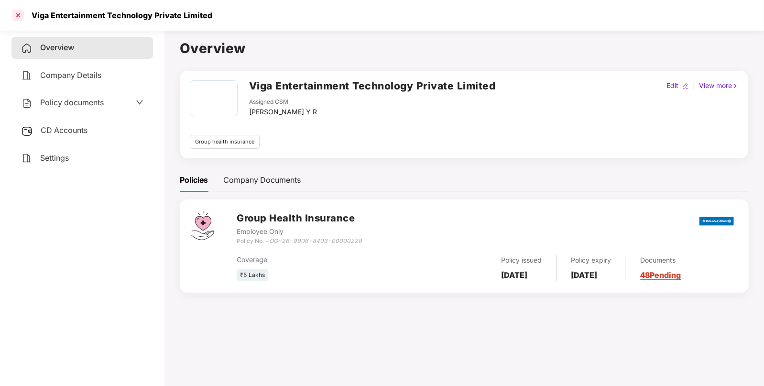
click at [22, 15] on div at bounding box center [18, 15] width 15 height 15
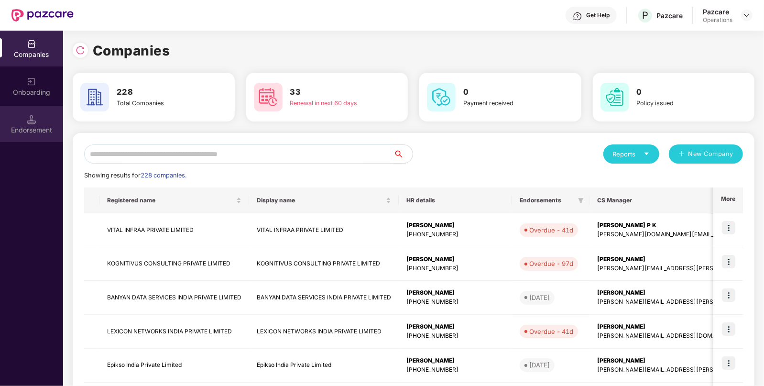
click at [18, 120] on div "Endorsement" at bounding box center [31, 124] width 63 height 36
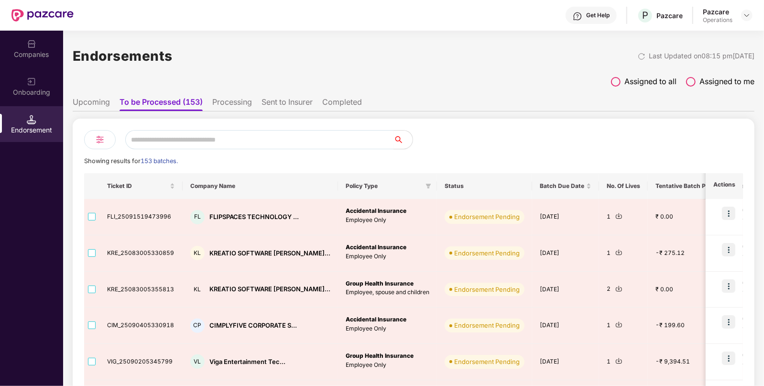
click at [207, 138] on input "text" at bounding box center [259, 139] width 268 height 19
paste input "**********"
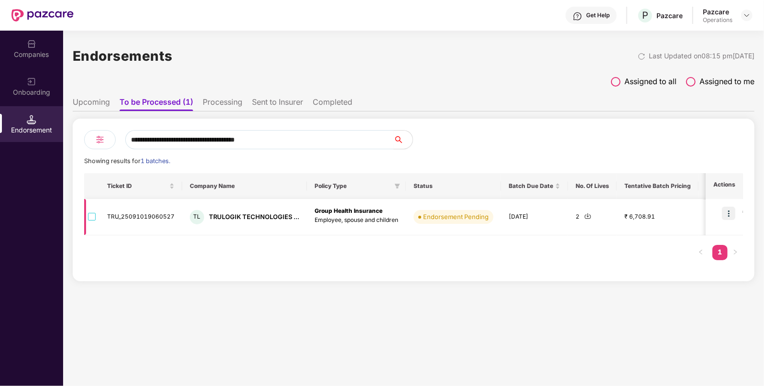
type input "**********"
click at [584, 216] on img at bounding box center [587, 215] width 7 height 7
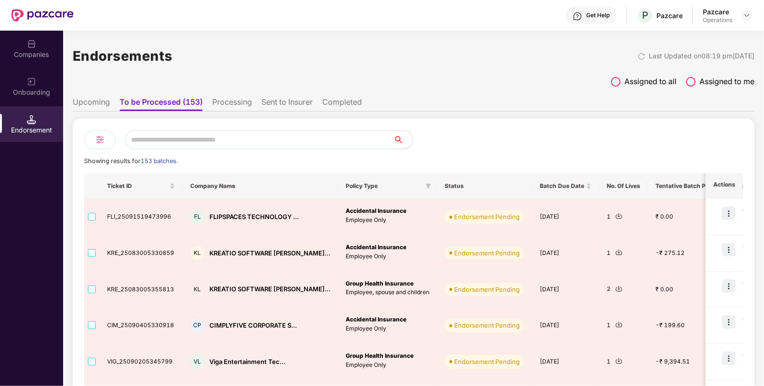
click at [172, 140] on input "text" at bounding box center [259, 139] width 268 height 19
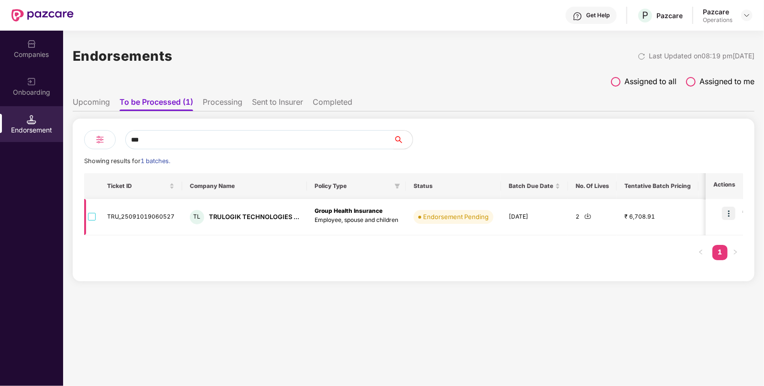
type input "***"
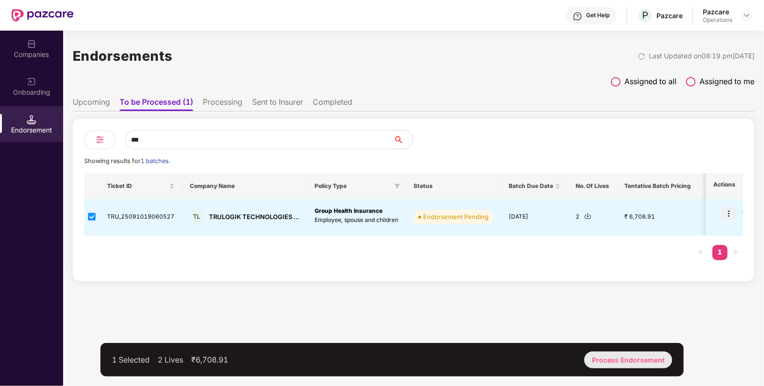
click at [611, 354] on div "Process Endorsement" at bounding box center [628, 359] width 88 height 17
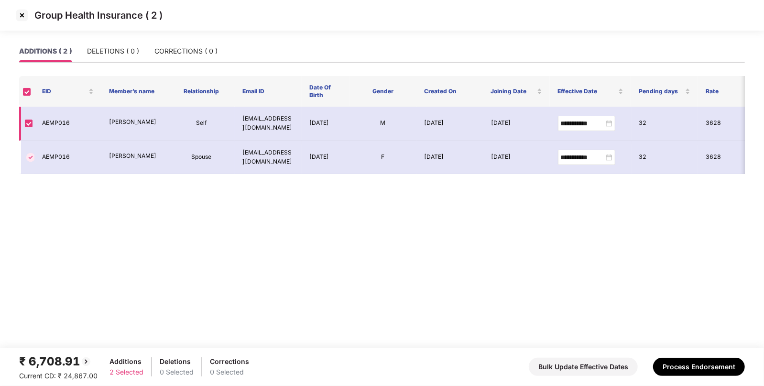
click at [53, 120] on td "AEMP016" at bounding box center [67, 124] width 67 height 34
copy td "AEMP016"
click at [22, 11] on img at bounding box center [21, 15] width 15 height 15
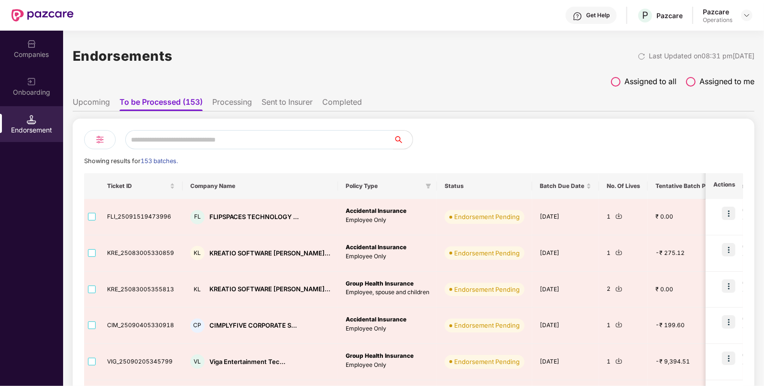
click at [20, 60] on div "Companies" at bounding box center [31, 49] width 63 height 36
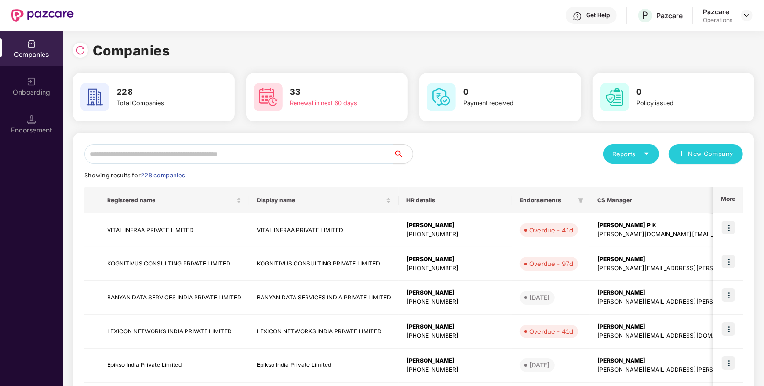
click at [176, 156] on input "text" at bounding box center [238, 153] width 309 height 19
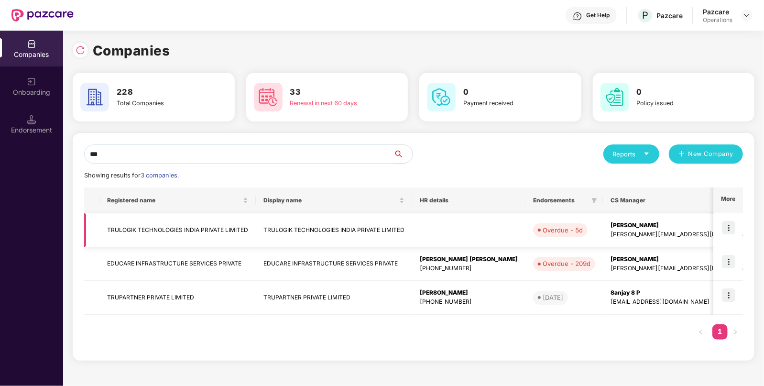
type input "***"
click at [141, 229] on td "TRULOGIK TECHNOLOGIES INDIA PRIVATE LIMITED" at bounding box center [177, 230] width 156 height 34
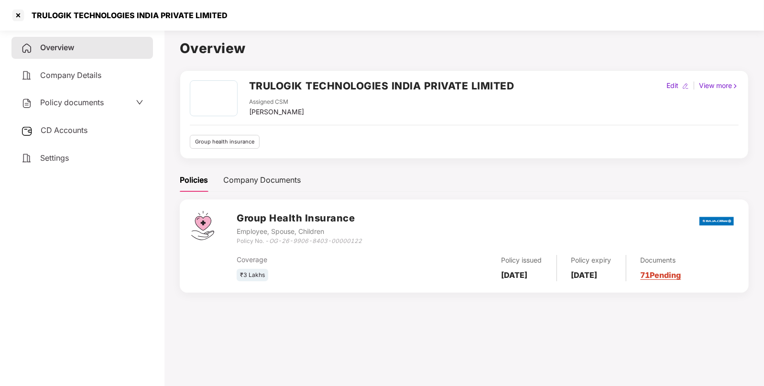
click at [80, 96] on div "Policy documents" at bounding box center [82, 103] width 142 height 22
click at [75, 101] on span "Policy documents" at bounding box center [72, 103] width 64 height 10
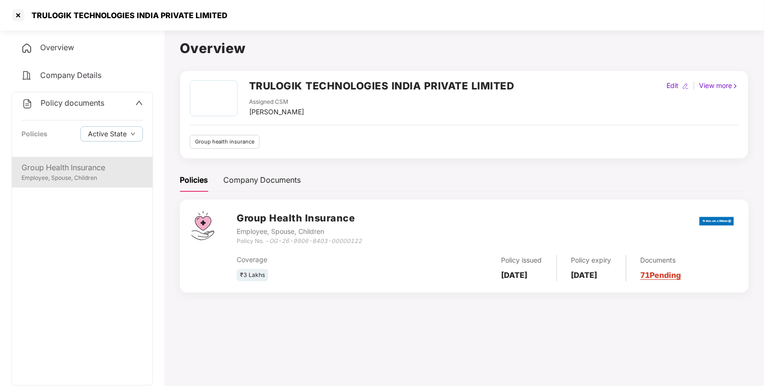
click at [47, 169] on div "Group Health Insurance" at bounding box center [82, 168] width 121 height 12
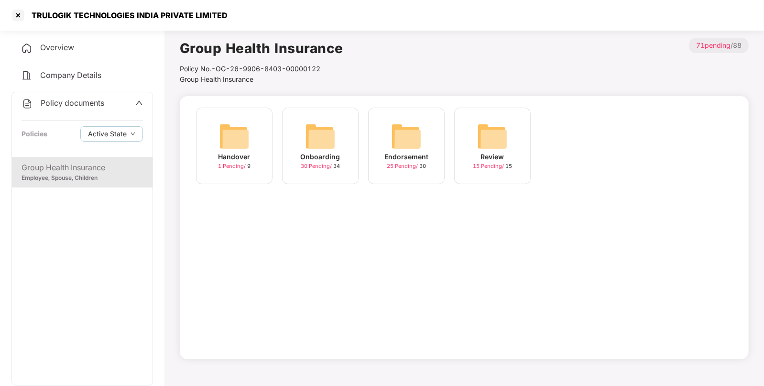
click at [395, 141] on img at bounding box center [406, 136] width 31 height 31
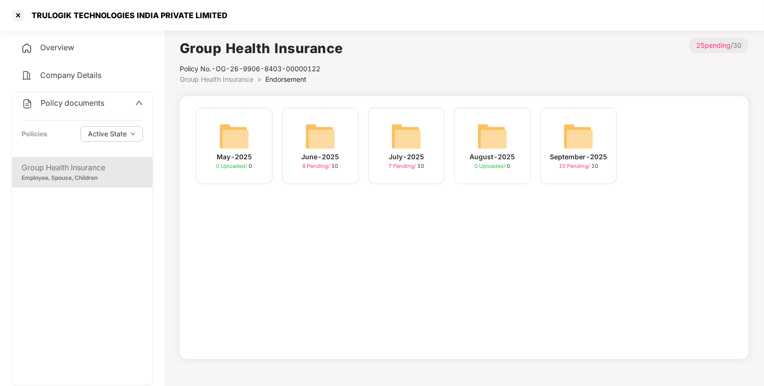
click at [574, 134] on img at bounding box center [578, 136] width 31 height 31
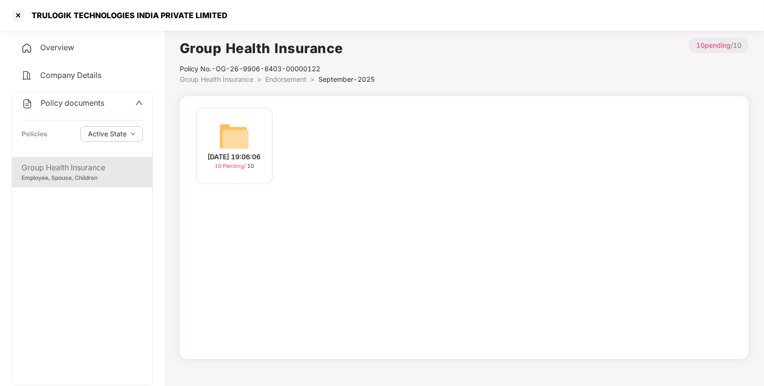
click at [227, 131] on img at bounding box center [234, 136] width 31 height 31
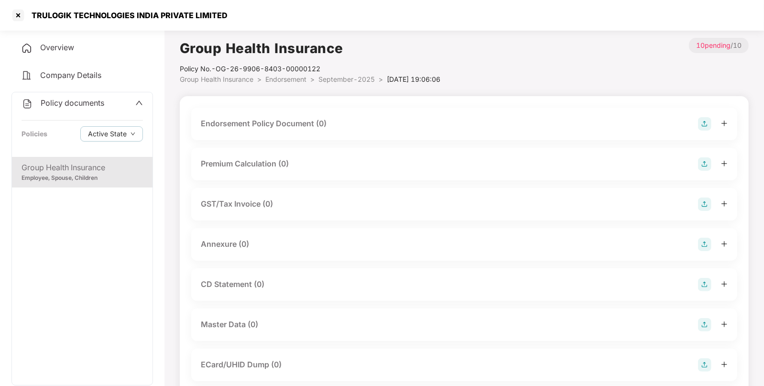
click at [708, 120] on img at bounding box center [704, 123] width 13 height 13
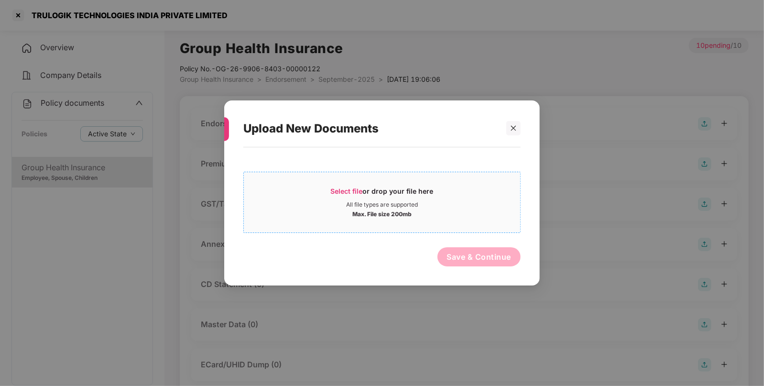
click at [345, 187] on span "Select file" at bounding box center [347, 191] width 32 height 8
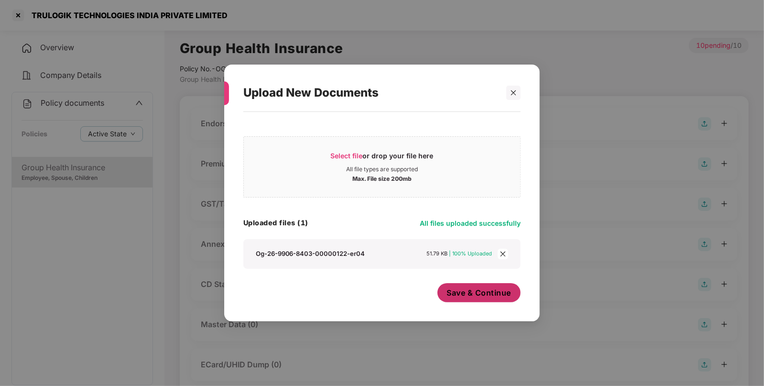
click at [464, 289] on span "Save & Continue" at bounding box center [479, 292] width 65 height 11
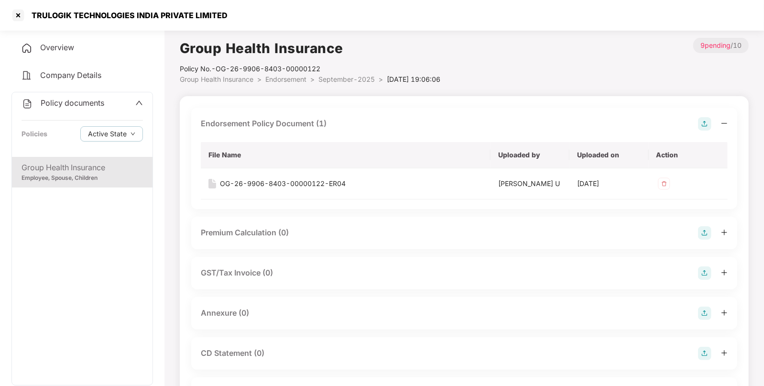
scroll to position [109, 0]
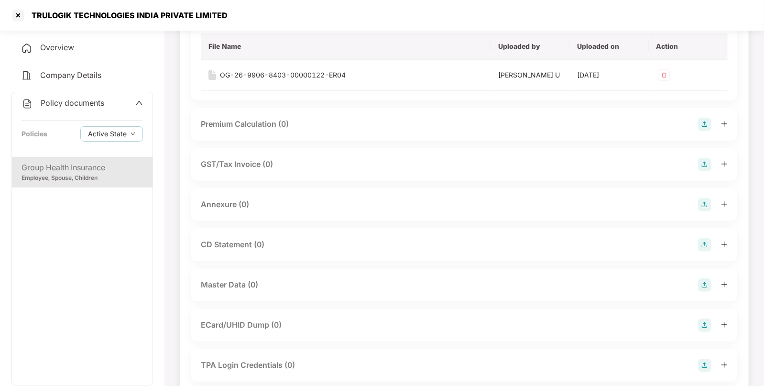
click at [700, 204] on img at bounding box center [704, 204] width 13 height 13
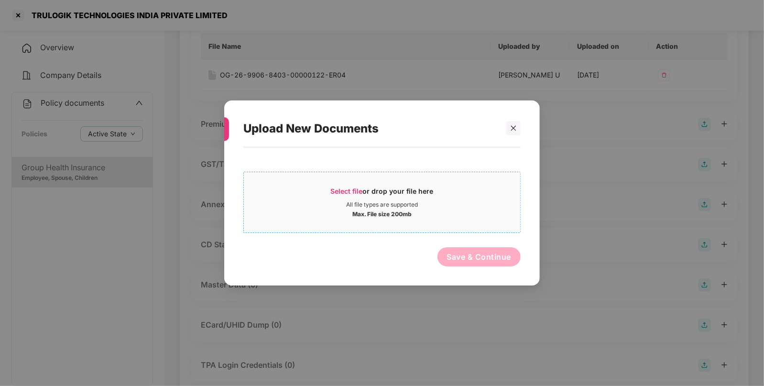
click at [349, 191] on span "Select file" at bounding box center [347, 191] width 32 height 8
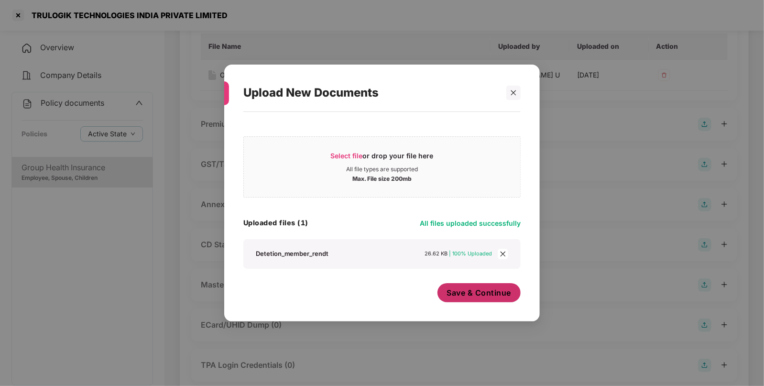
click at [471, 287] on span "Save & Continue" at bounding box center [479, 292] width 65 height 11
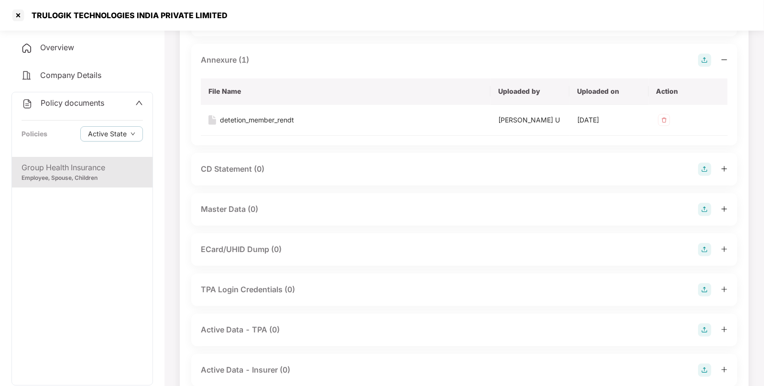
scroll to position [283, 0]
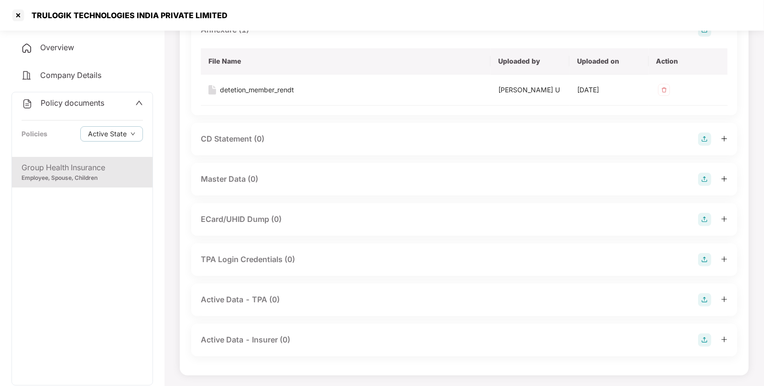
click at [705, 177] on img at bounding box center [704, 179] width 13 height 13
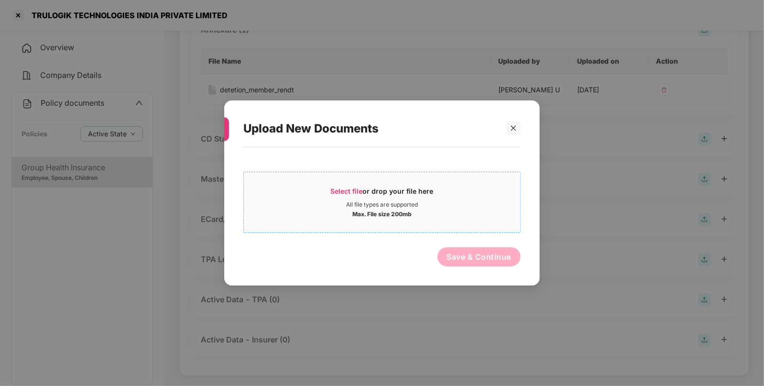
click at [356, 190] on span "Select file" at bounding box center [347, 191] width 32 height 8
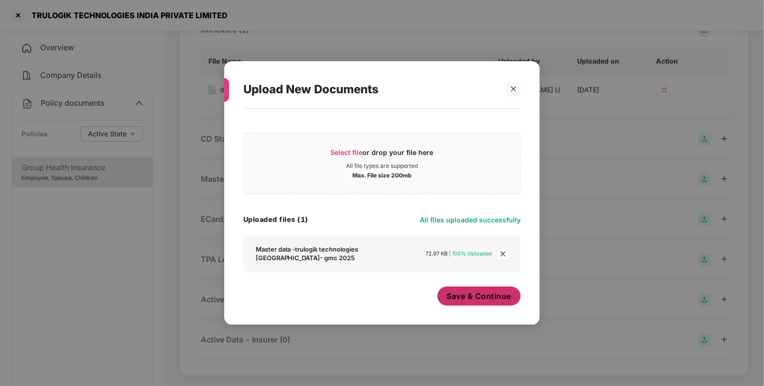
click at [469, 298] on span "Save & Continue" at bounding box center [479, 296] width 65 height 11
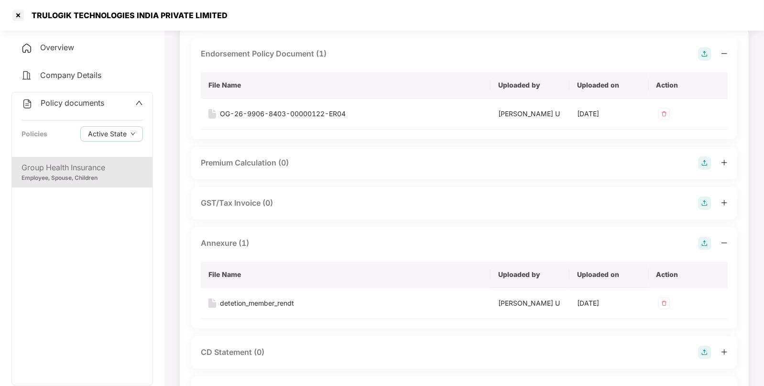
scroll to position [0, 0]
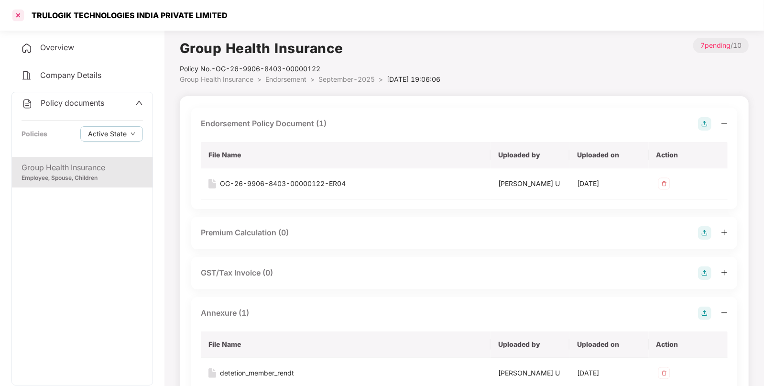
click at [18, 14] on div at bounding box center [18, 15] width 15 height 15
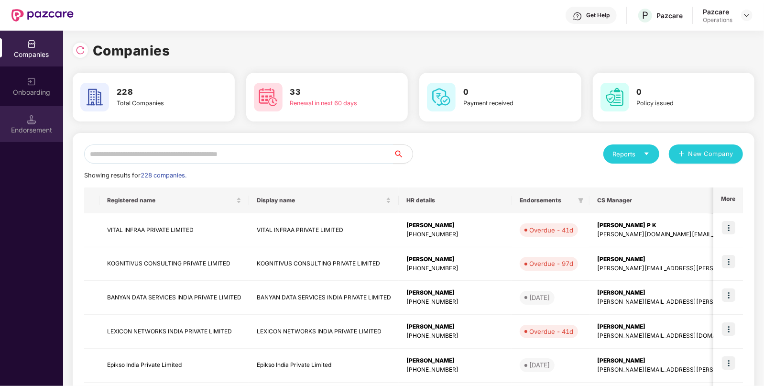
click at [29, 117] on img at bounding box center [32, 120] width 10 height 10
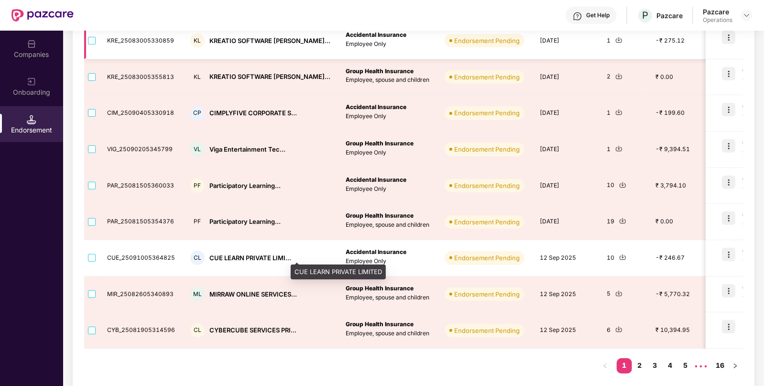
scroll to position [219, 0]
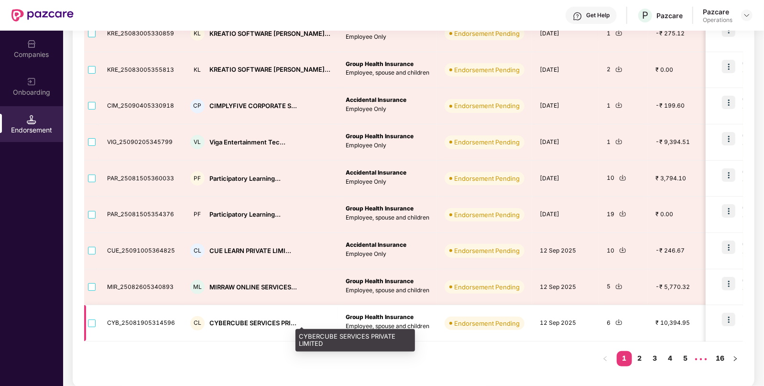
click at [251, 322] on div "CYBERCUBE SERVICES PRI..." at bounding box center [252, 322] width 87 height 9
copy div "CYBERCUBE SERVICES PRI..."
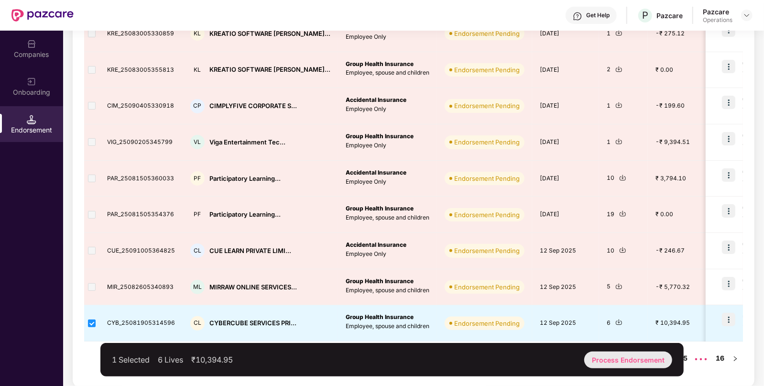
click at [624, 356] on div "Process Endorsement" at bounding box center [628, 359] width 88 height 17
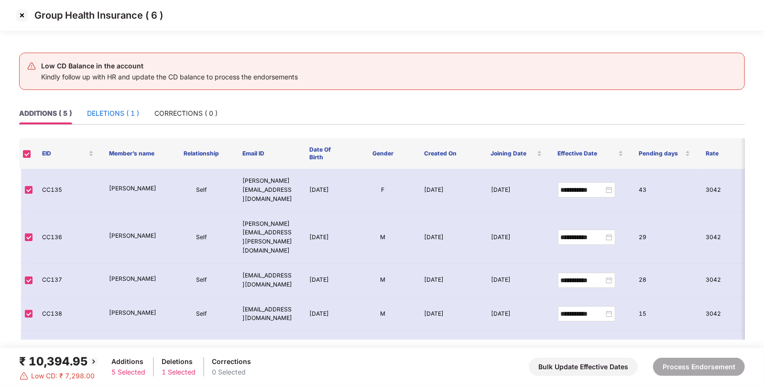
click at [116, 109] on div "DELETIONS ( 1 )" at bounding box center [113, 113] width 52 height 11
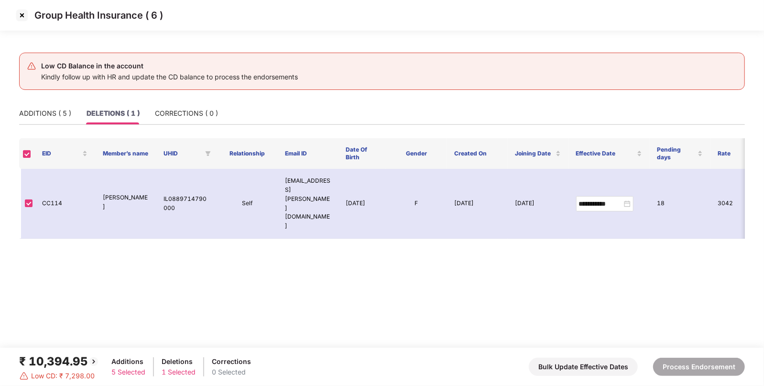
click at [22, 9] on img at bounding box center [21, 15] width 15 height 15
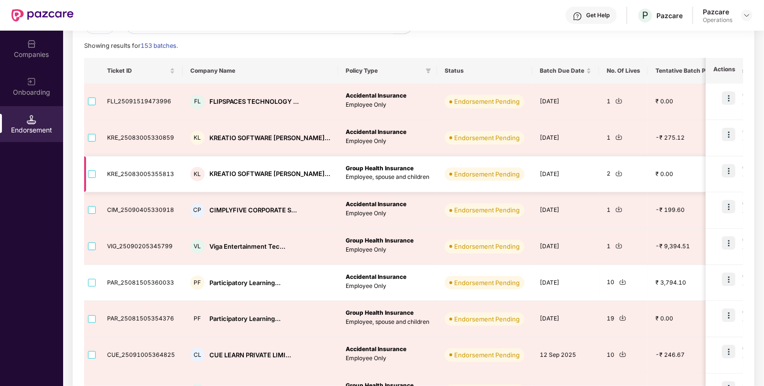
scroll to position [219, 0]
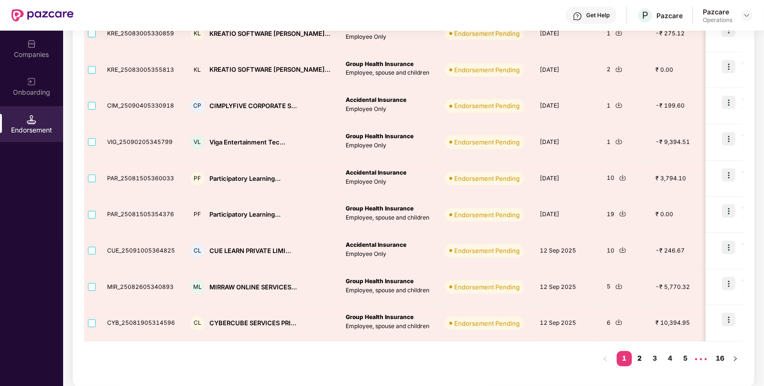
click at [638, 355] on link "2" at bounding box center [639, 358] width 15 height 14
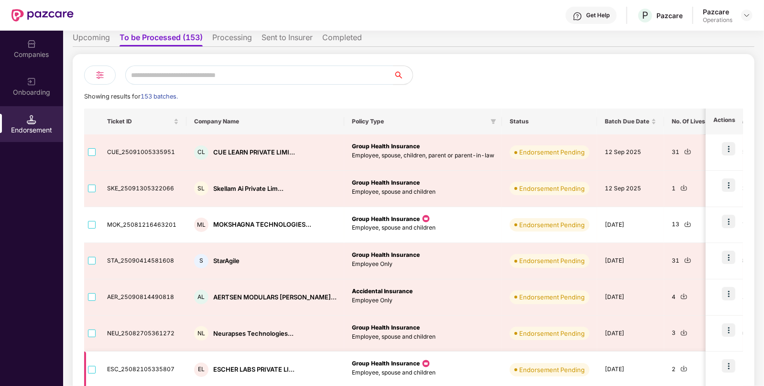
scroll to position [0, 0]
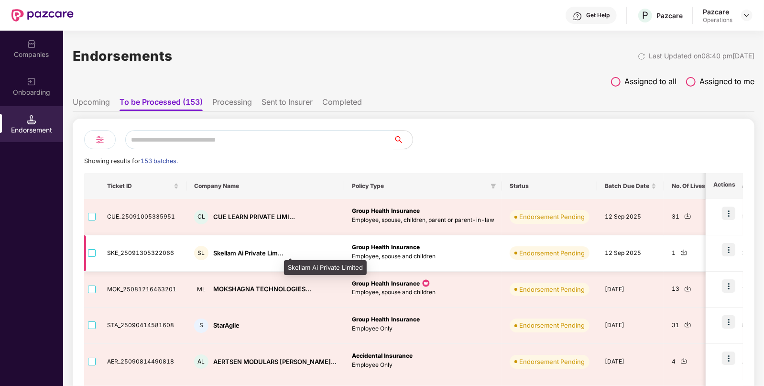
click at [246, 251] on div "Skellam Ai Private Lim..." at bounding box center [248, 253] width 70 height 9
copy div "Skellam Ai Private Lim..."
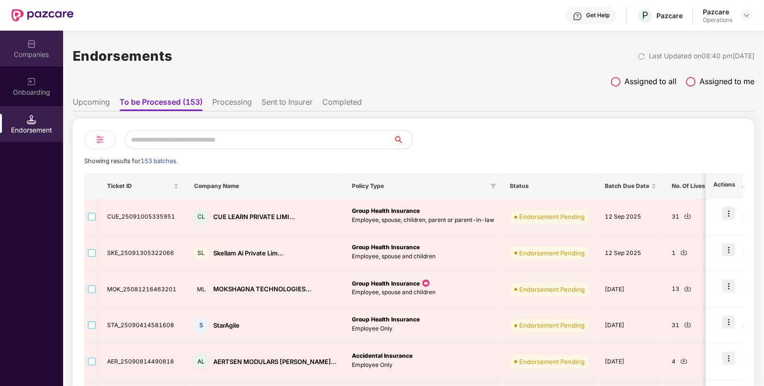
click at [43, 56] on div "Companies" at bounding box center [31, 55] width 63 height 10
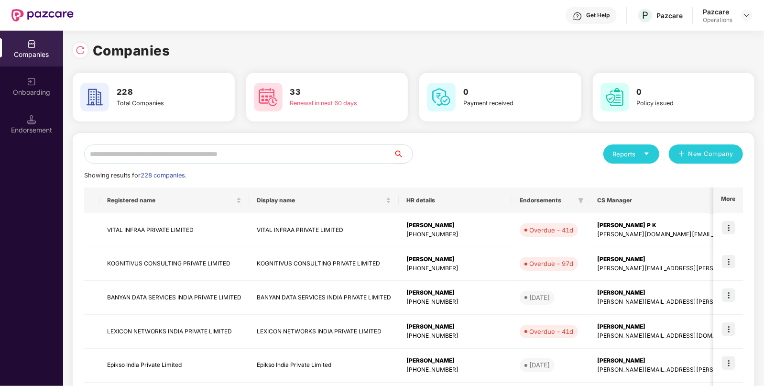
click at [226, 158] on input "text" at bounding box center [238, 153] width 309 height 19
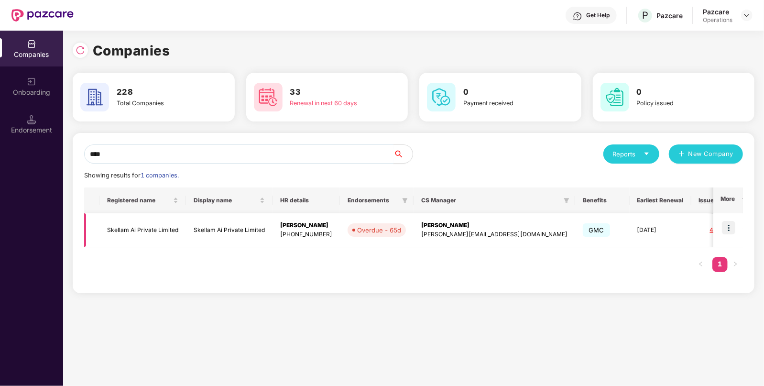
type input "****"
click at [728, 228] on img at bounding box center [728, 227] width 13 height 13
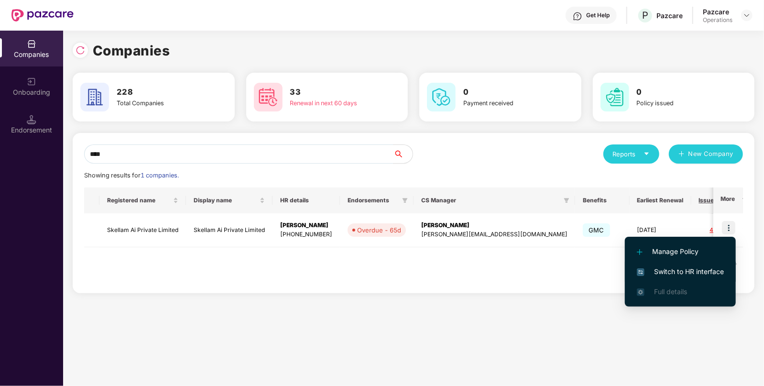
click at [674, 270] on span "Switch to HR interface" at bounding box center [680, 271] width 87 height 11
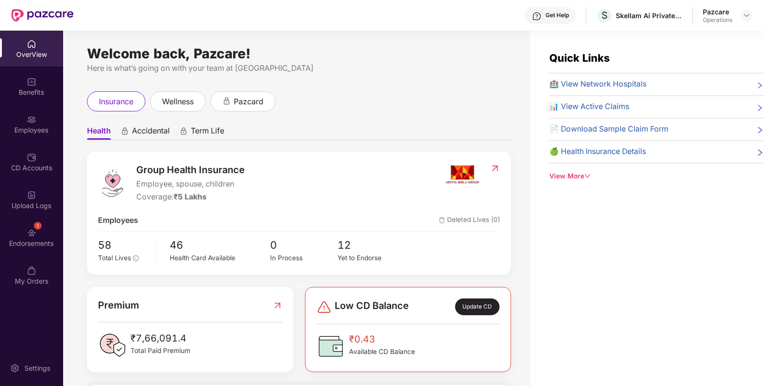
click at [37, 227] on div "1" at bounding box center [38, 226] width 8 height 8
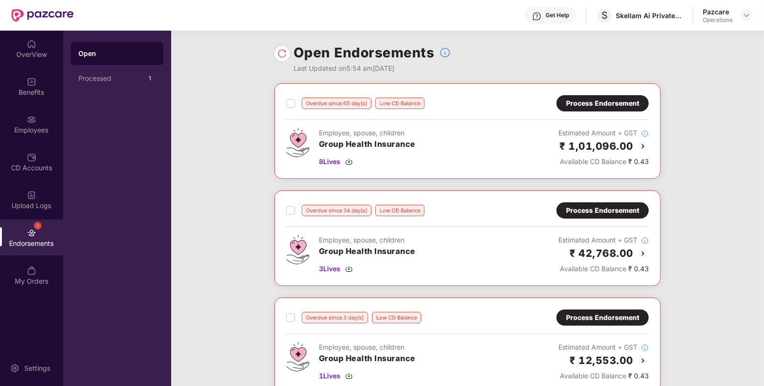
scroll to position [112, 0]
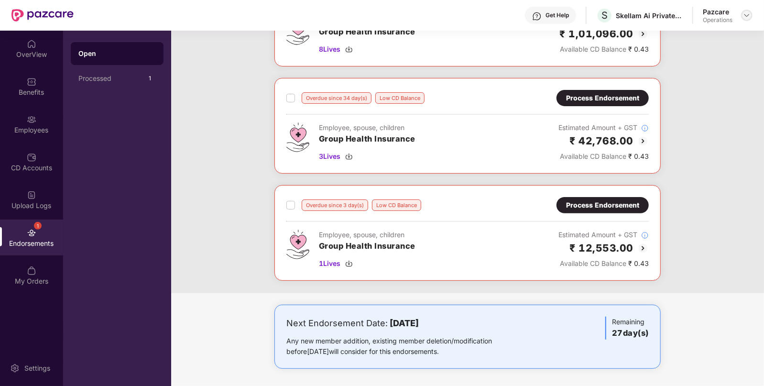
click at [745, 19] on img at bounding box center [747, 15] width 8 height 8
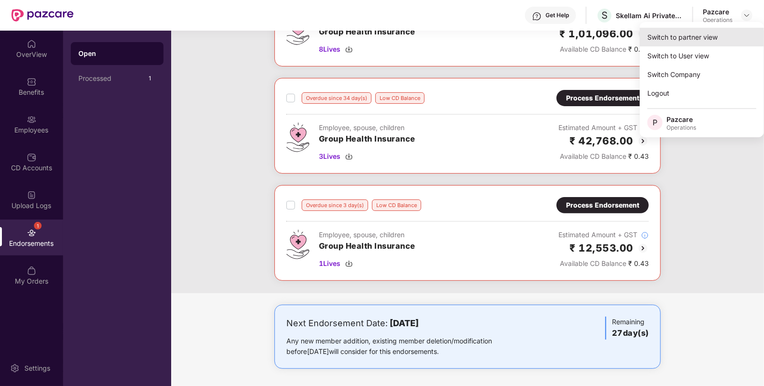
click at [697, 33] on div "Switch to partner view" at bounding box center [702, 37] width 124 height 19
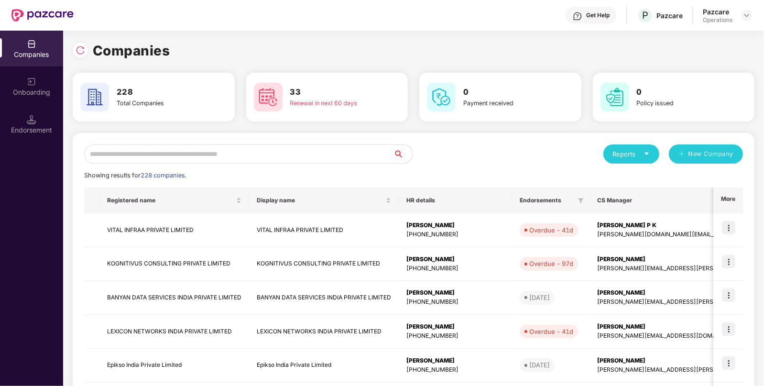
click at [148, 149] on input "text" at bounding box center [238, 153] width 309 height 19
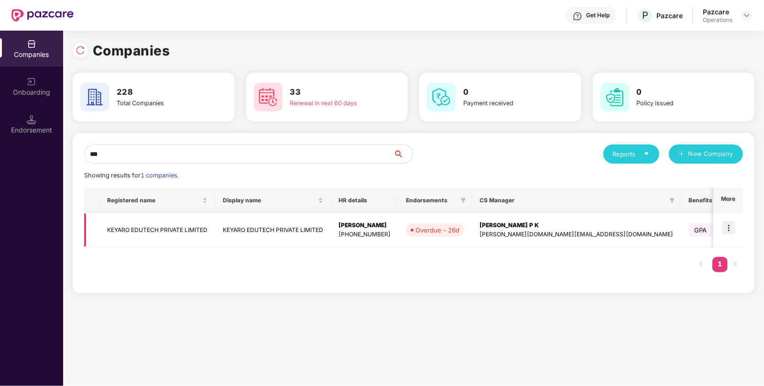
type input "***"
click at [729, 225] on img at bounding box center [728, 227] width 13 height 13
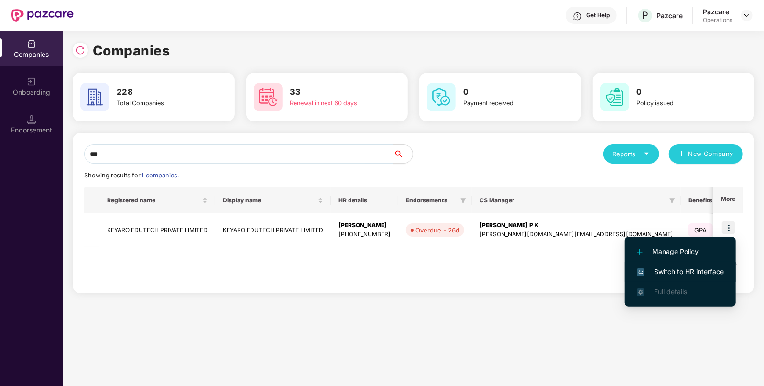
click at [681, 271] on span "Switch to HR interface" at bounding box center [680, 271] width 87 height 11
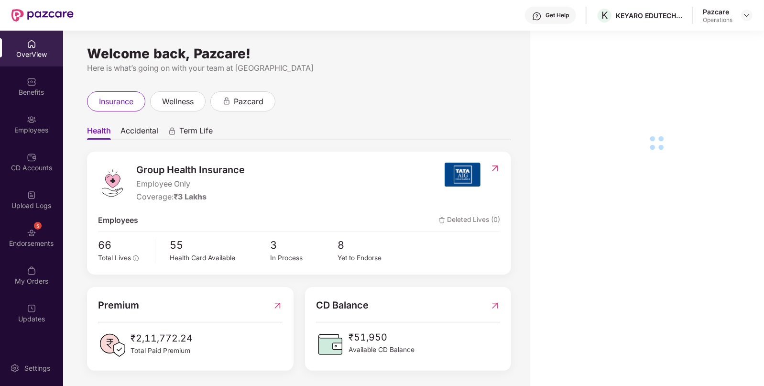
click at [48, 240] on div "Endorsements" at bounding box center [31, 244] width 63 height 10
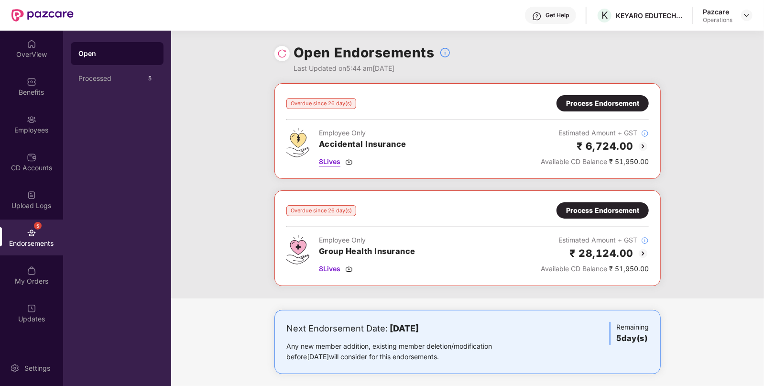
click at [352, 159] on img at bounding box center [349, 162] width 8 height 8
click at [349, 267] on img at bounding box center [349, 269] width 8 height 8
